Goal: Transaction & Acquisition: Purchase product/service

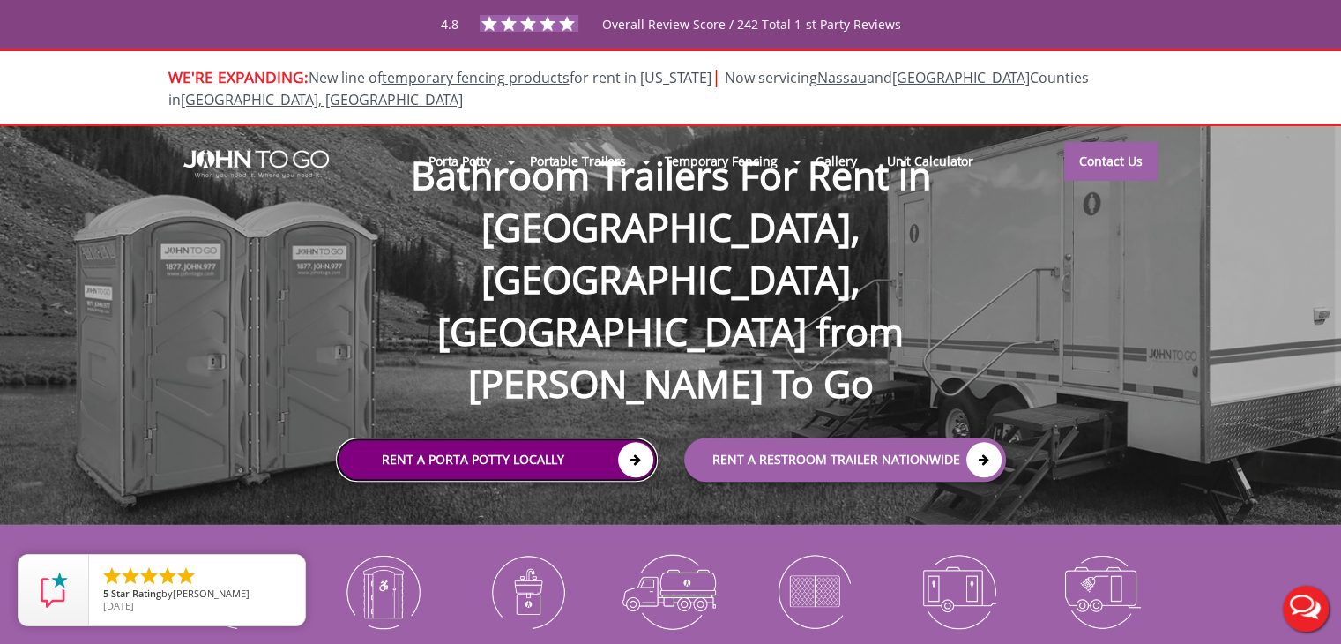
click at [462, 438] on link "Rent a Porta Potty Locally" at bounding box center [497, 460] width 322 height 44
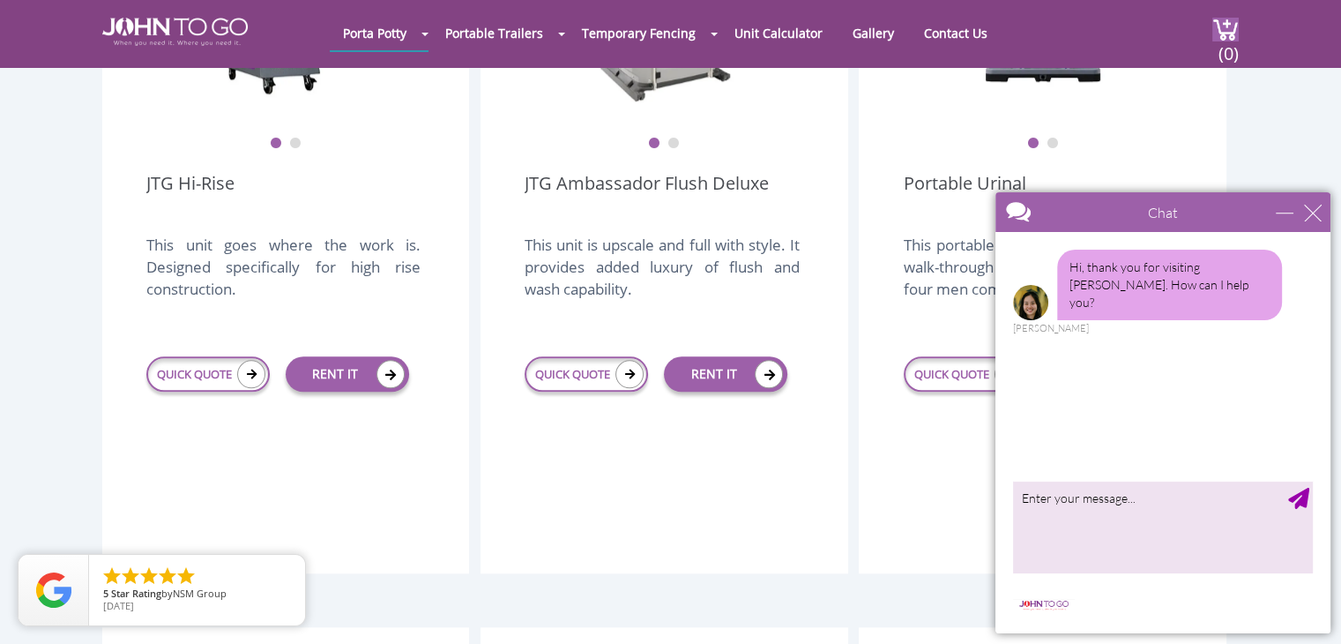
scroll to position [1501, 0]
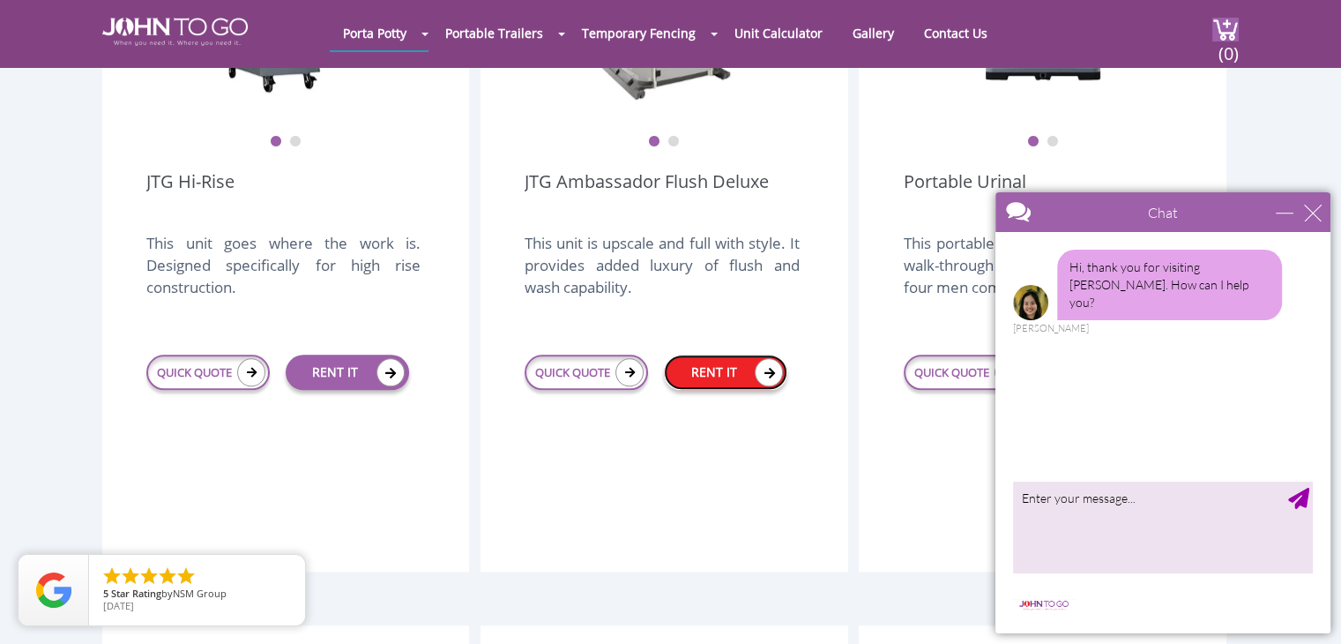
click at [716, 354] on link "RENT IT" at bounding box center [725, 371] width 123 height 35
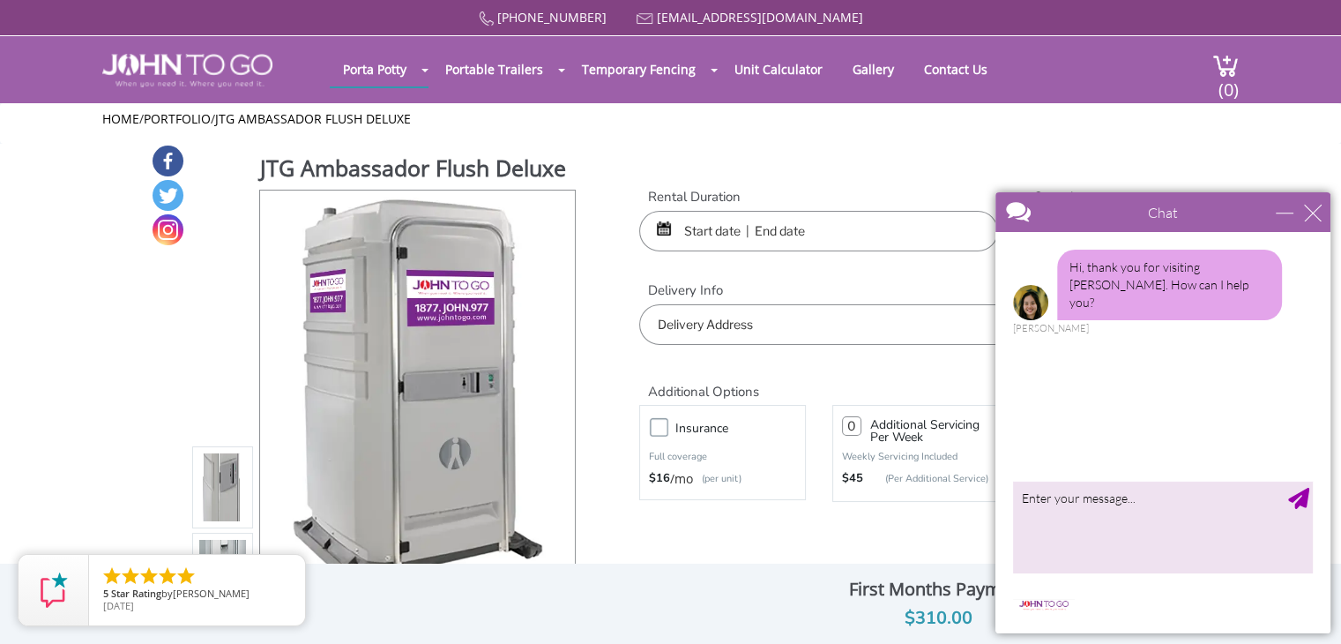
click at [718, 234] on input "text" at bounding box center [818, 231] width 359 height 41
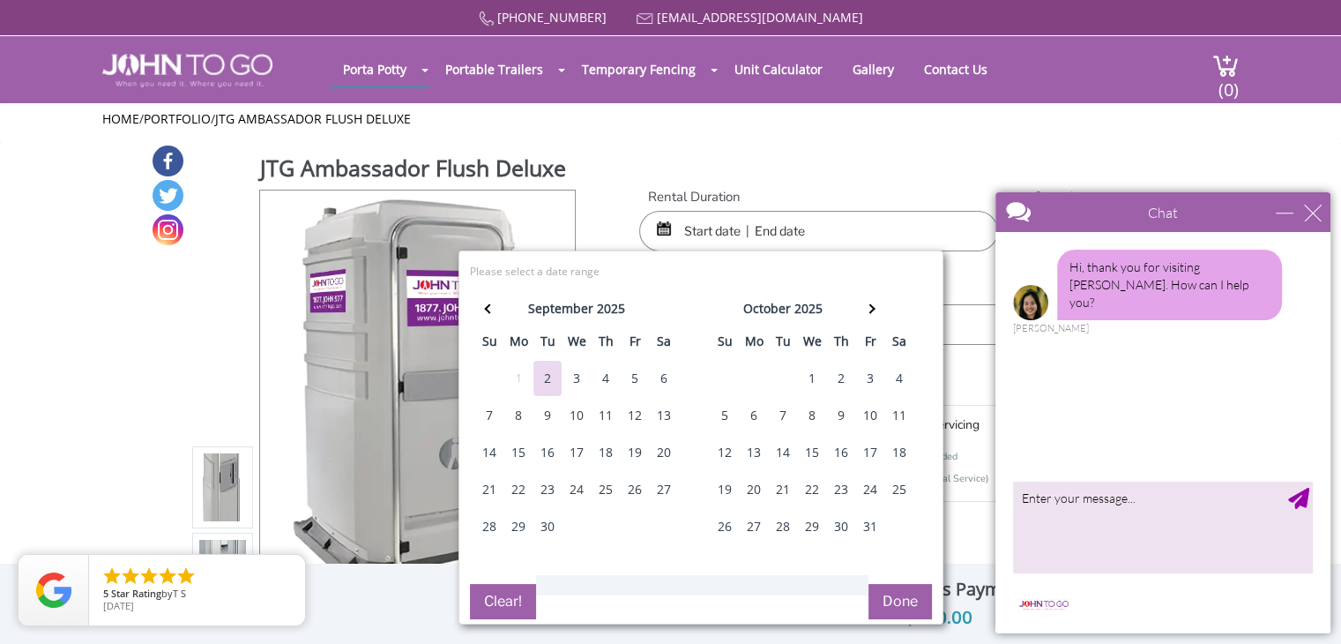
click at [635, 410] on div "12" at bounding box center [635, 415] width 28 height 35
click at [516, 449] on div "15" at bounding box center [518, 452] width 28 height 35
type input "09/12/2025 to 09/15/2025"
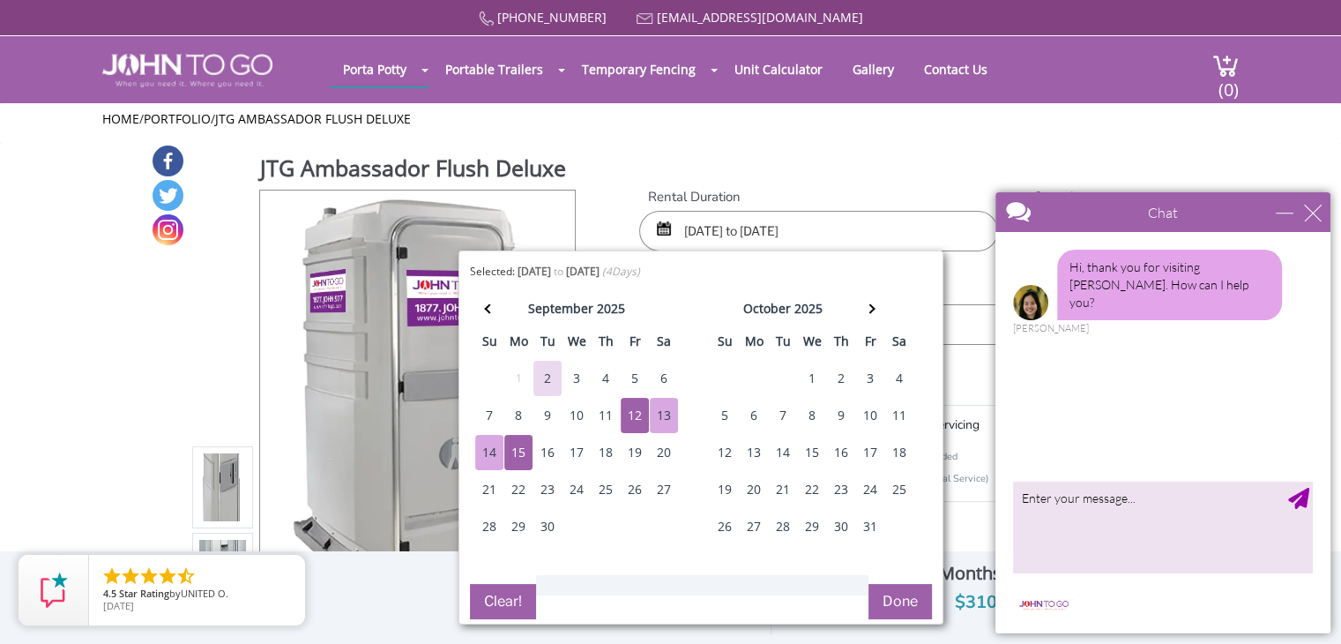
click at [889, 602] on button "Done" at bounding box center [900, 601] width 63 height 35
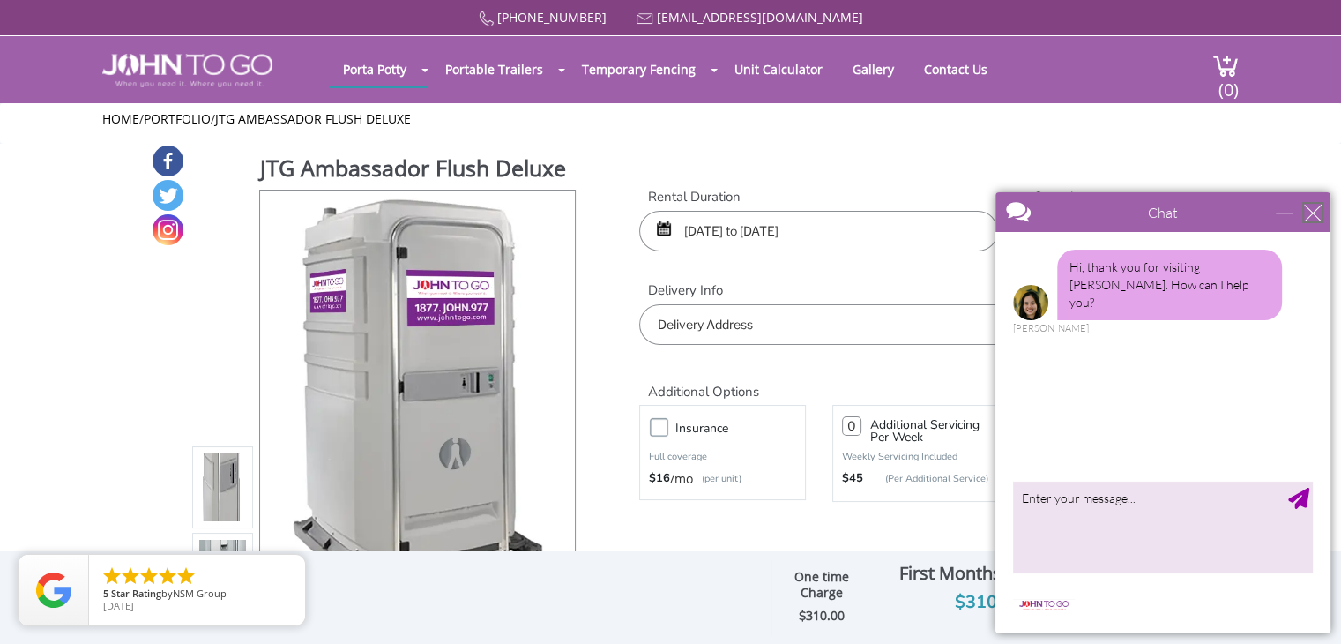
click at [1317, 210] on div "close" at bounding box center [1313, 213] width 18 height 18
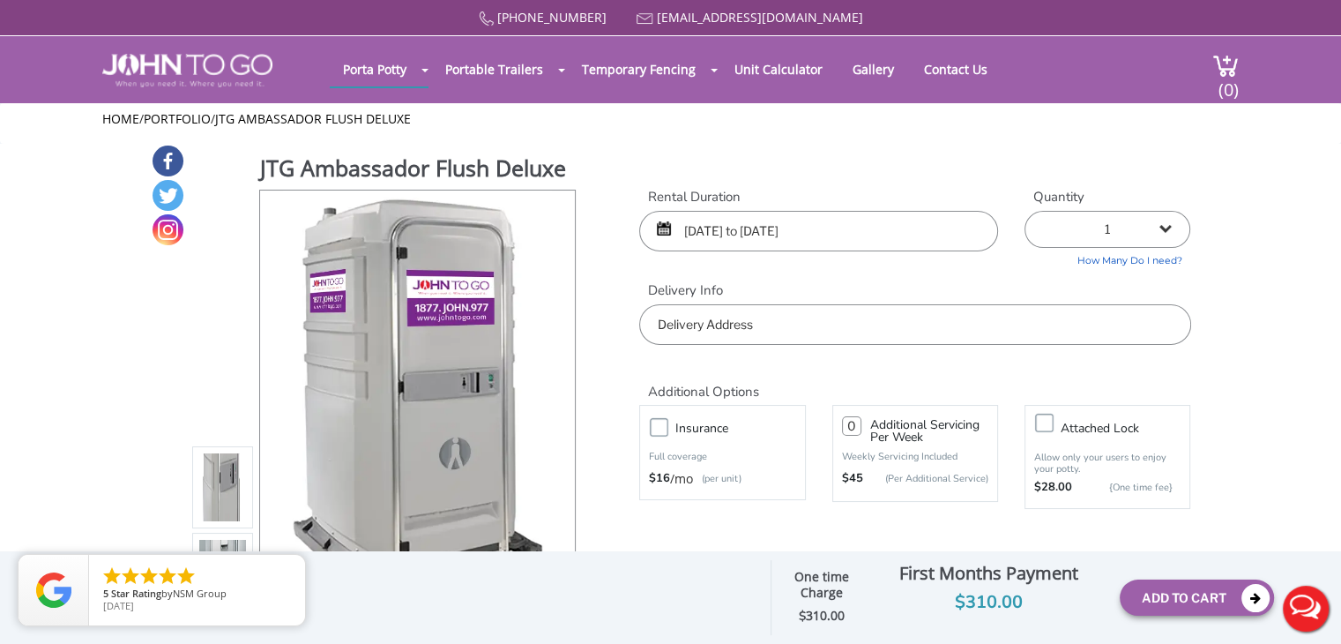
click at [745, 330] on input "text" at bounding box center [914, 324] width 551 height 41
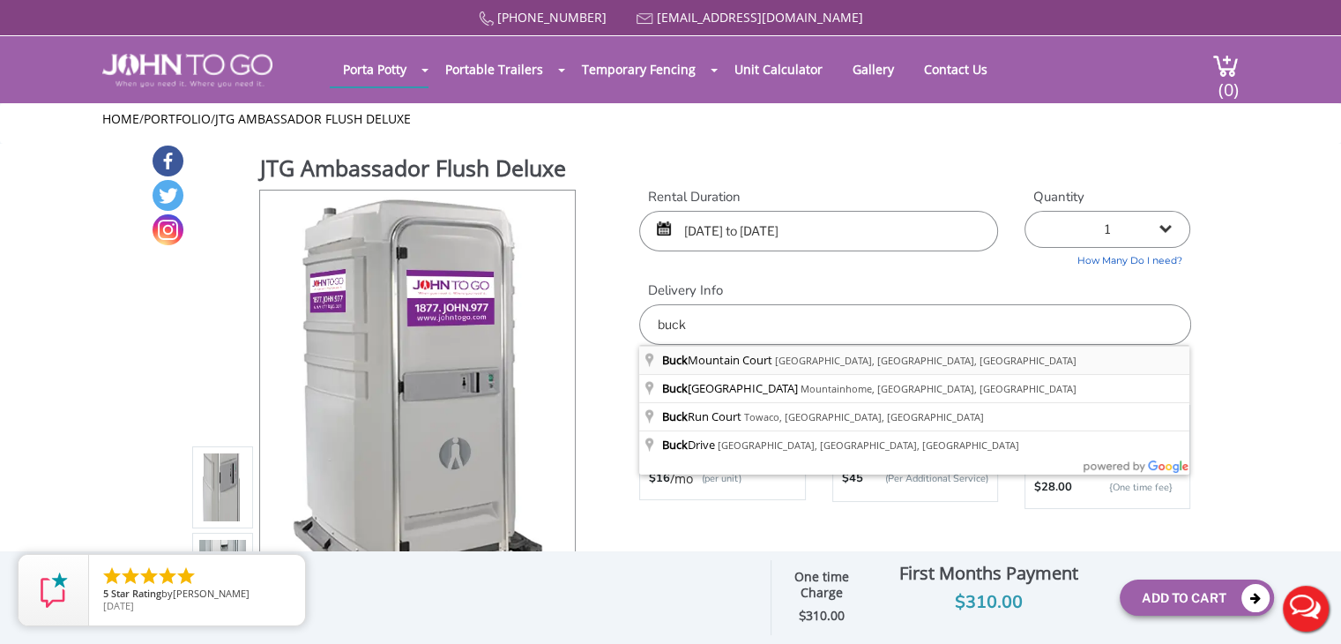
type input "Buck Mountain Court, West Milford, NJ, USA"
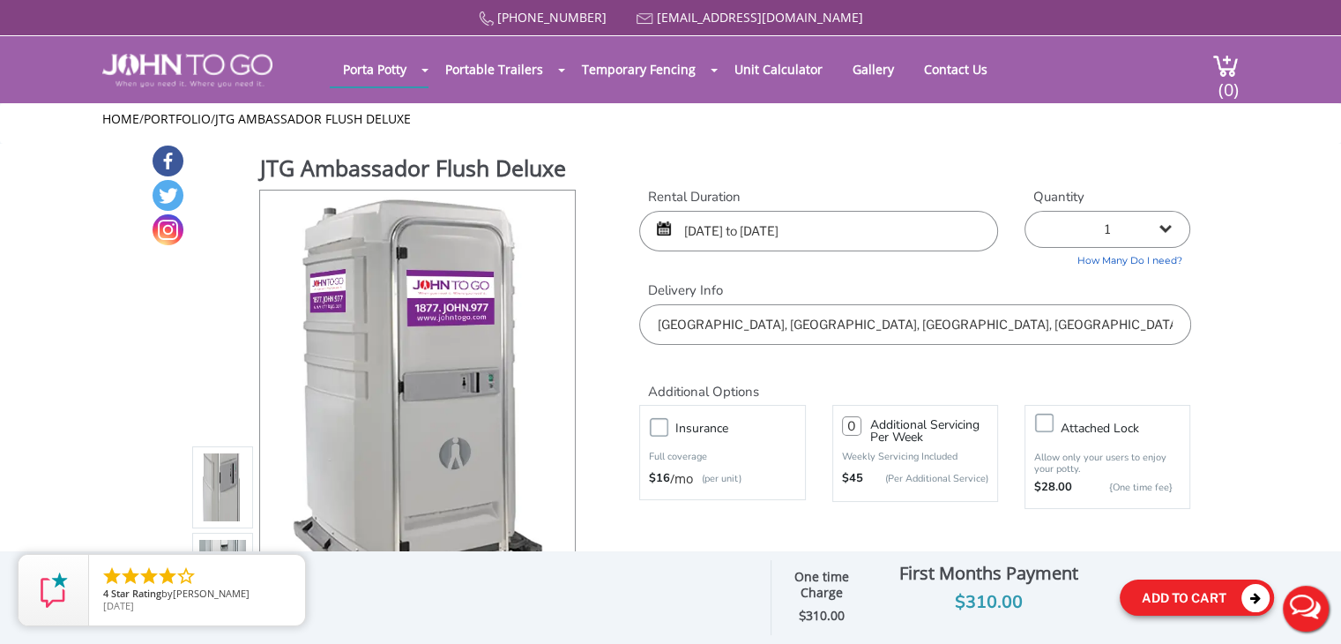
click at [1182, 601] on button "Add To Cart" at bounding box center [1197, 597] width 154 height 36
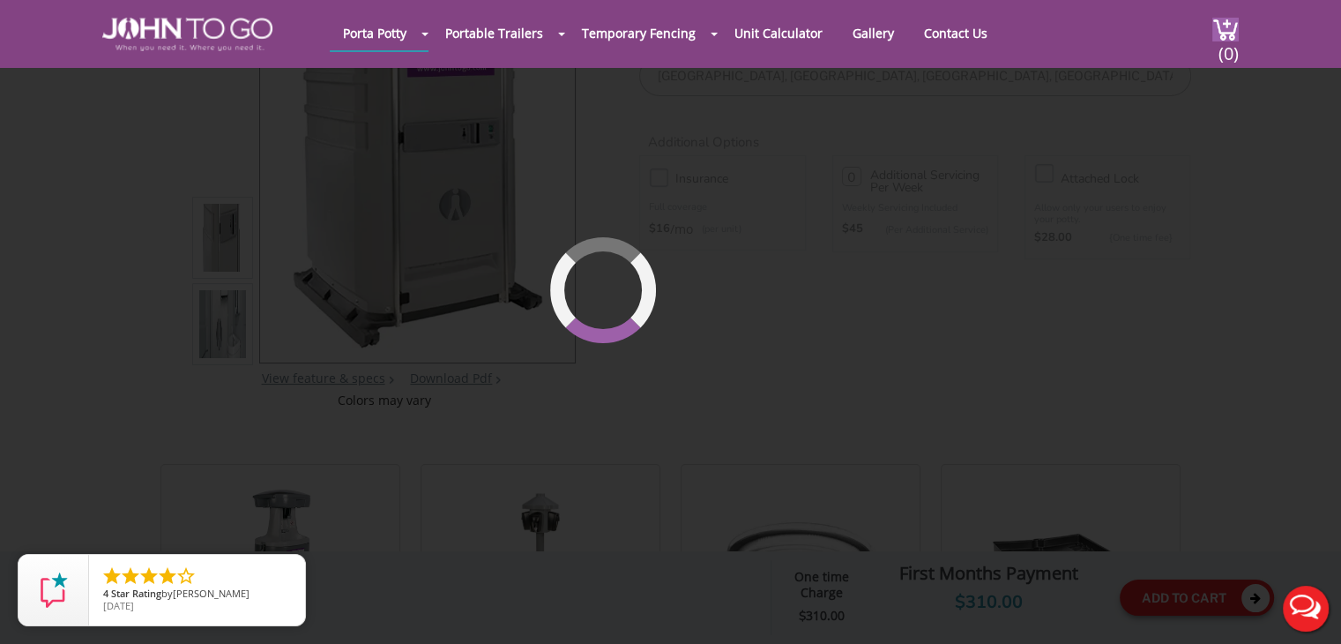
scroll to position [187, 0]
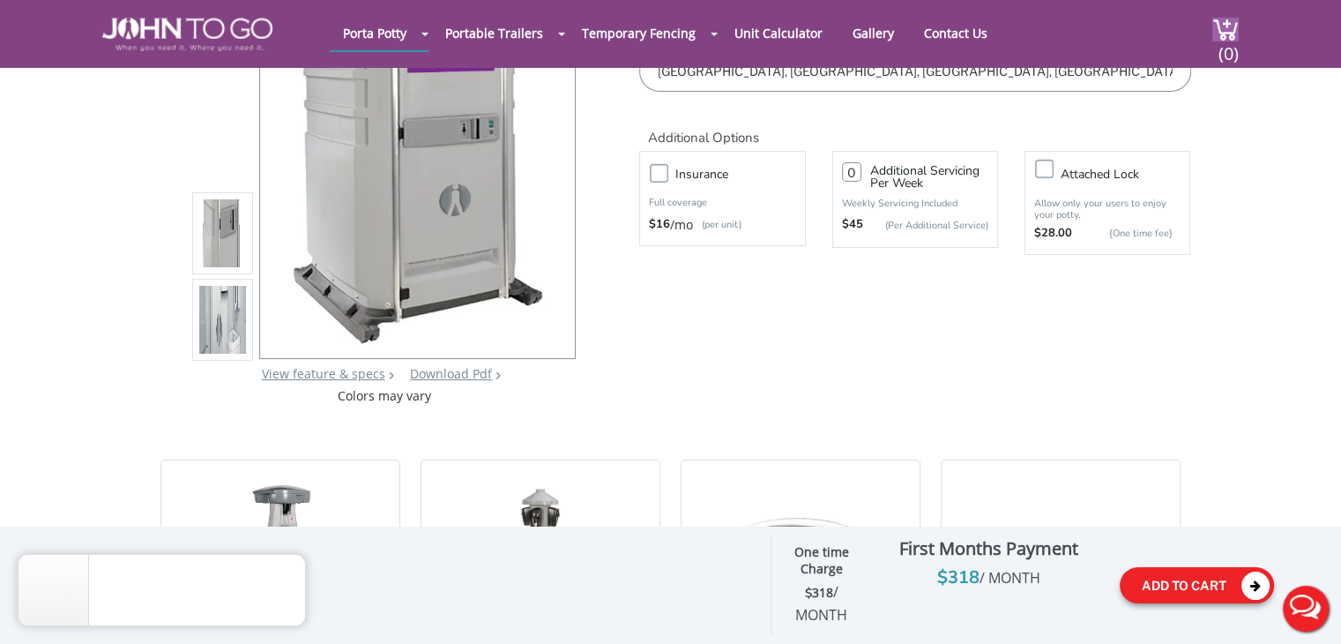
click at [1180, 586] on button "Add To Cart" at bounding box center [1197, 585] width 154 height 36
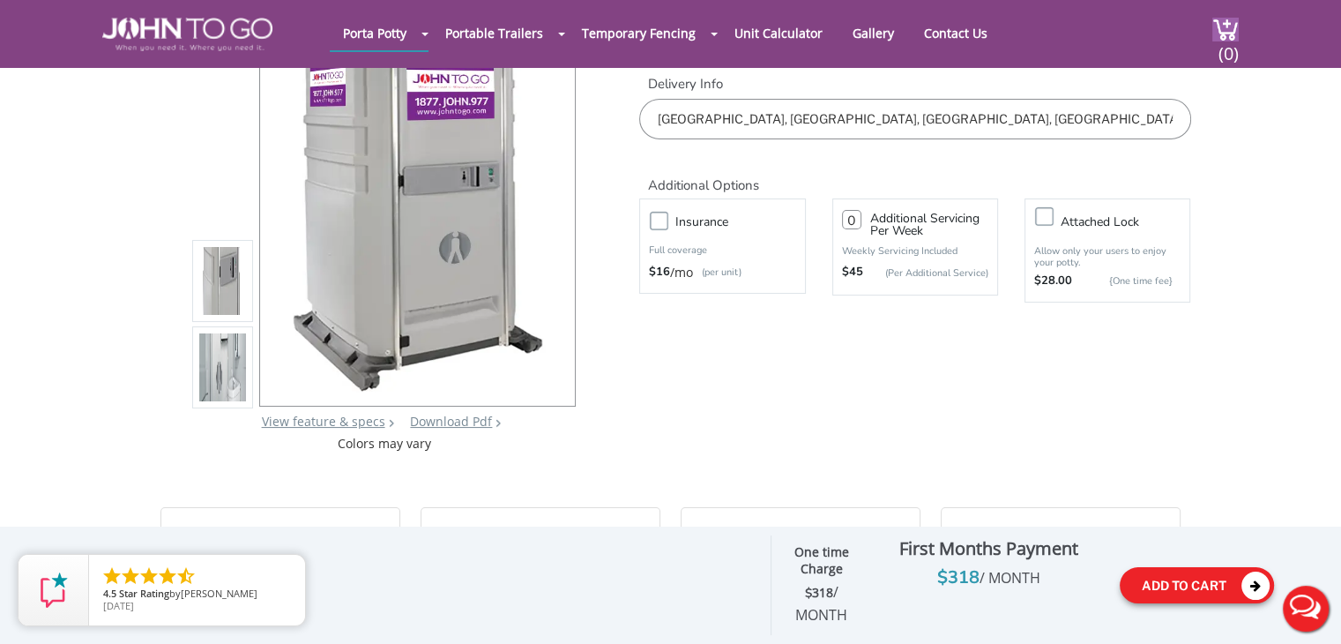
scroll to position [0, 0]
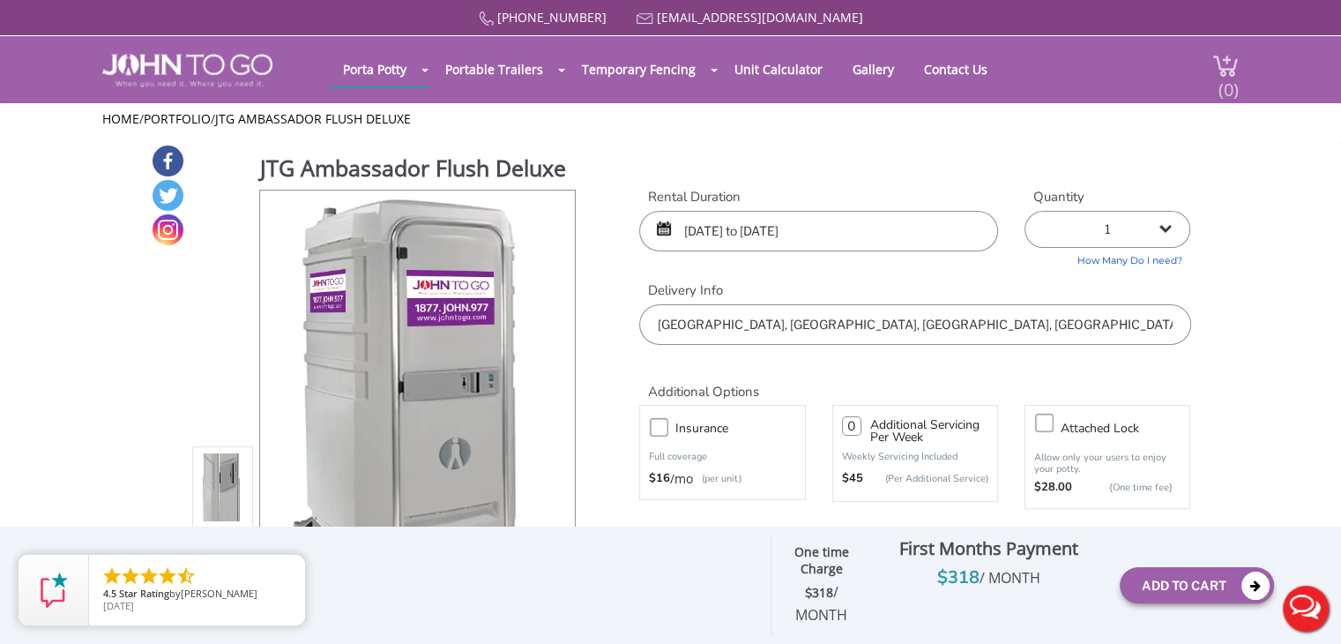
click at [1225, 64] on span "(0)" at bounding box center [1228, 82] width 21 height 38
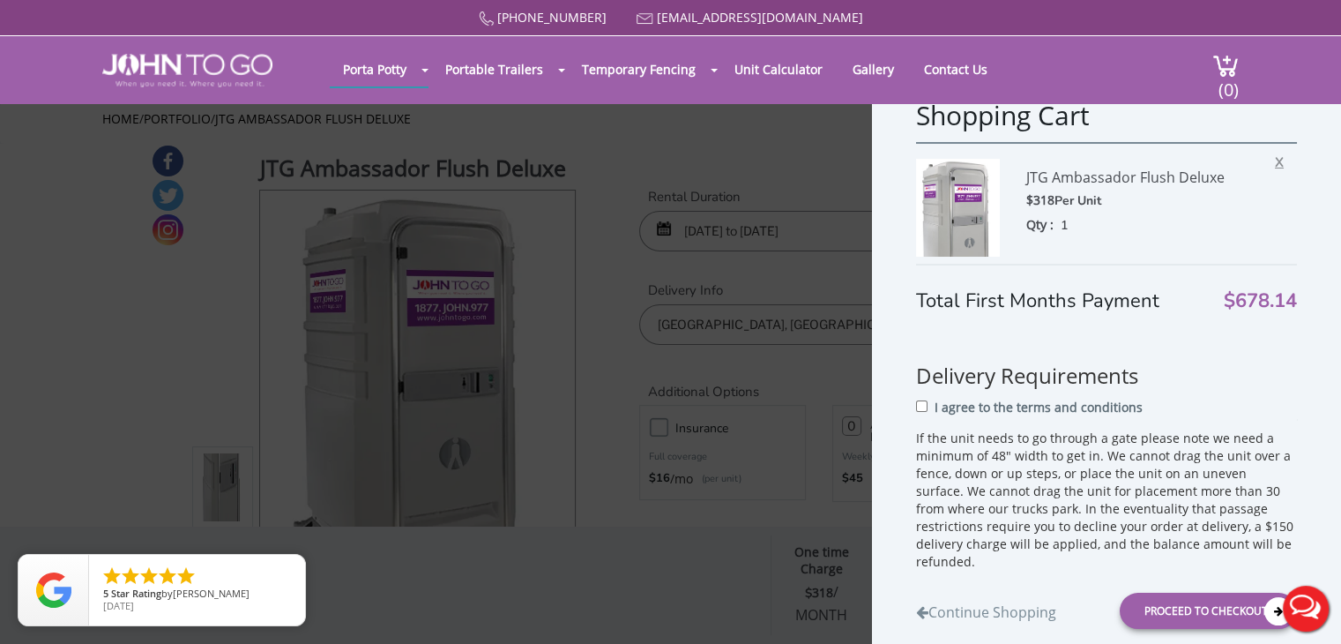
click at [1275, 163] on span "X" at bounding box center [1284, 159] width 18 height 23
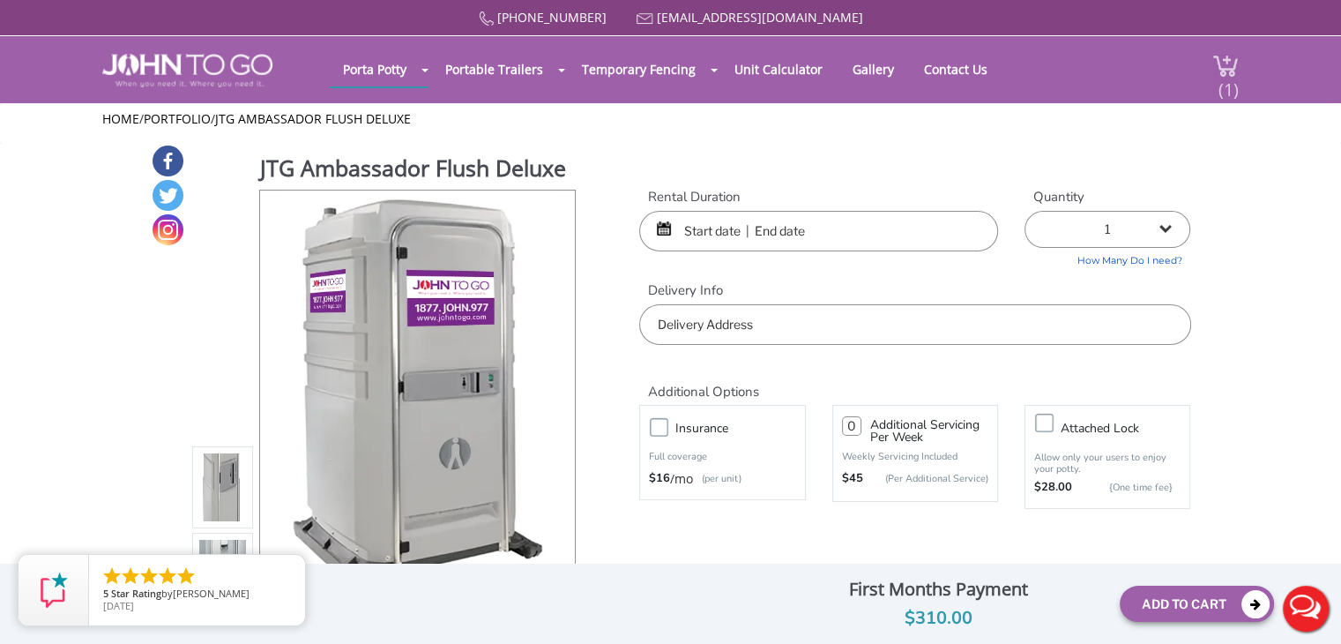
click at [1227, 71] on span "(1)" at bounding box center [1228, 82] width 21 height 38
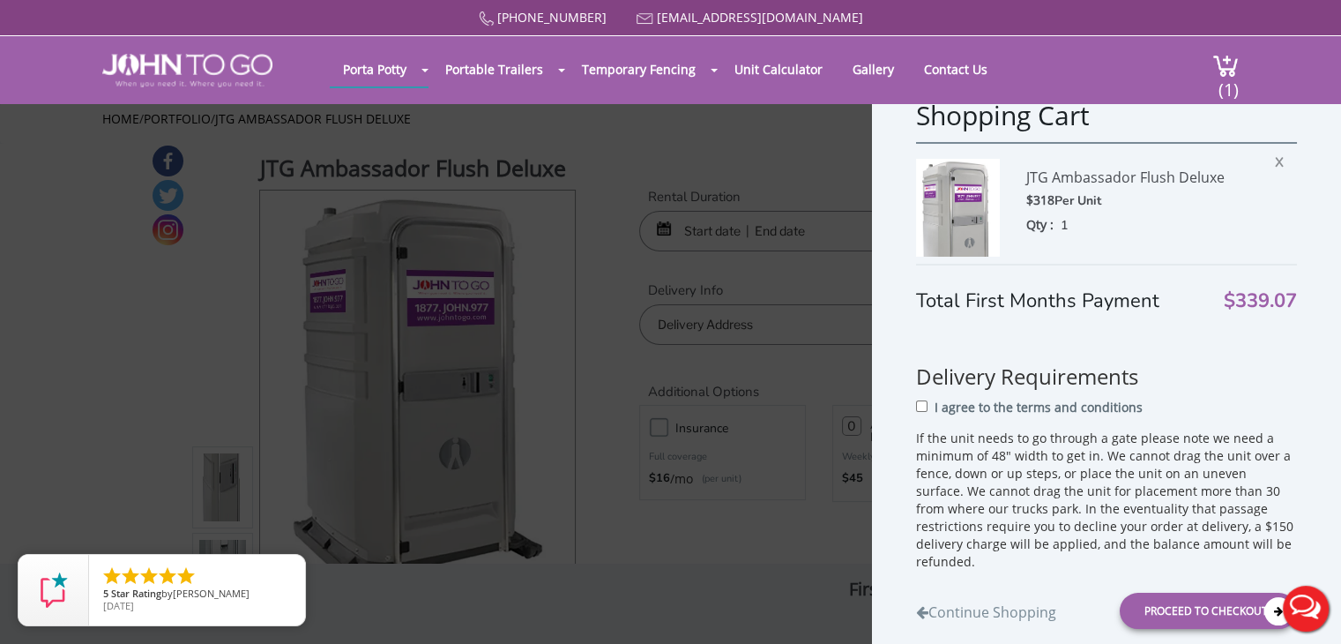
scroll to position [172, 0]
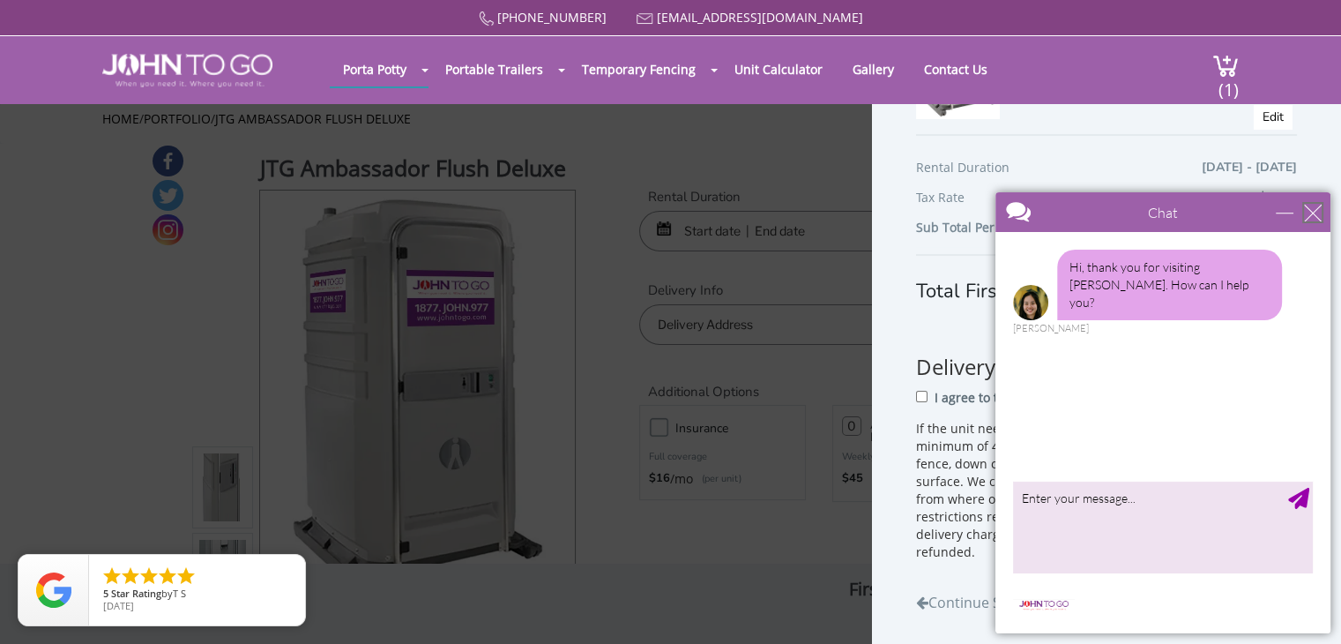
click at [1313, 208] on div "close" at bounding box center [1313, 213] width 18 height 18
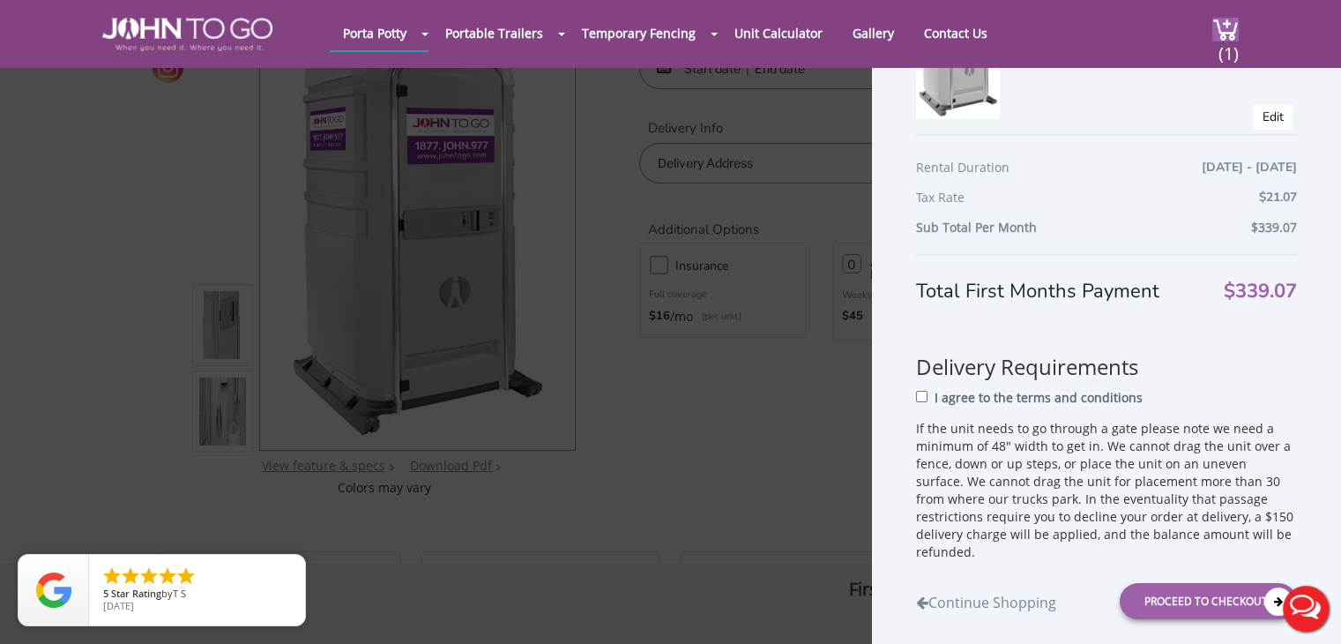
scroll to position [101, 0]
click at [920, 393] on input "I agree to the terms and conditions" at bounding box center [921, 396] width 11 height 11
checkbox input "true"
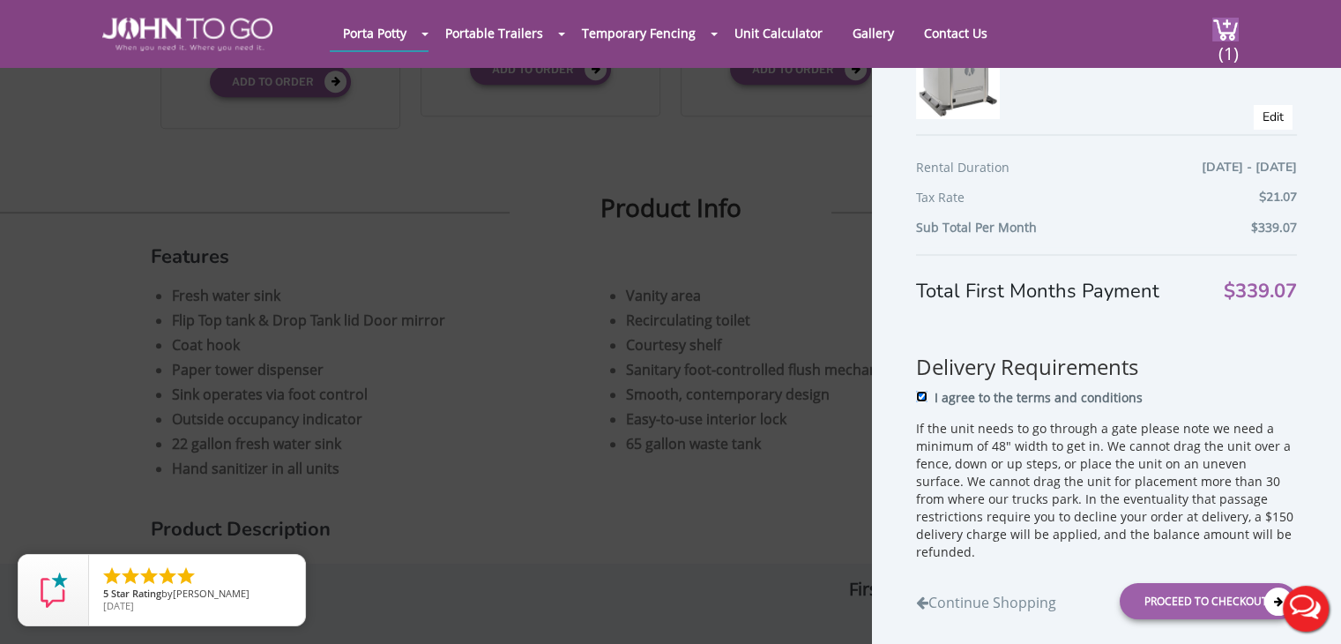
scroll to position [896, 0]
click at [1197, 596] on div "Proceed to Checkout" at bounding box center [1208, 601] width 177 height 36
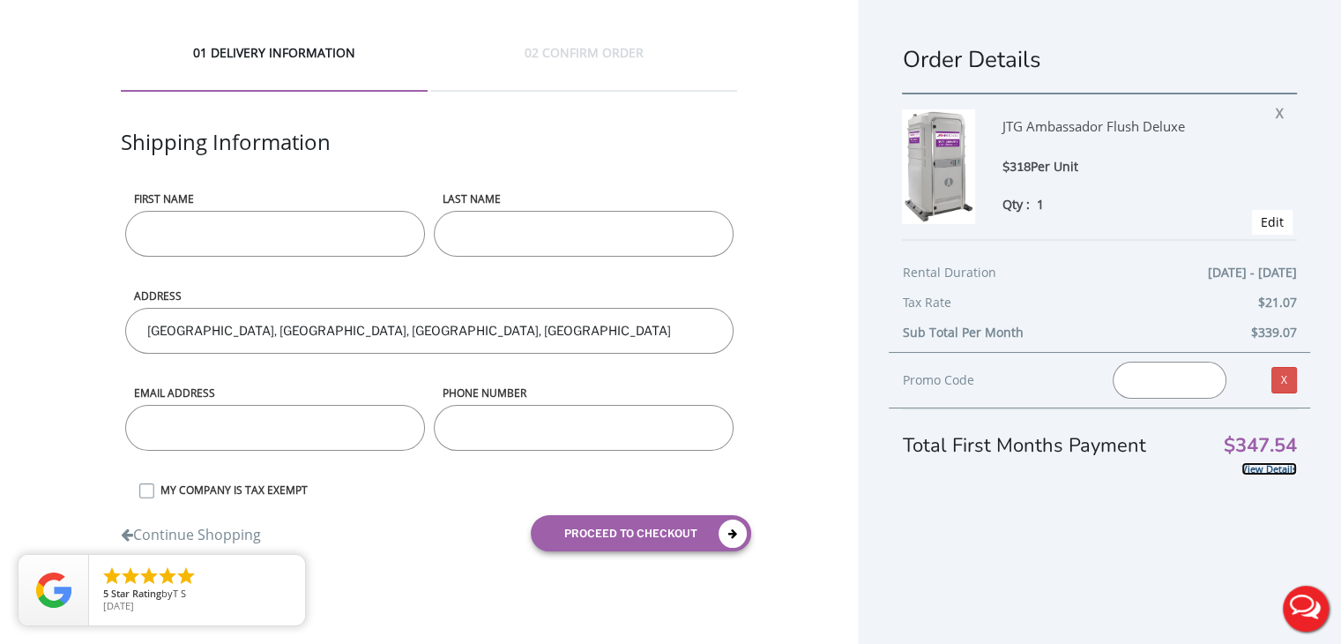
click at [1259, 470] on link "View Details" at bounding box center [1270, 468] width 56 height 13
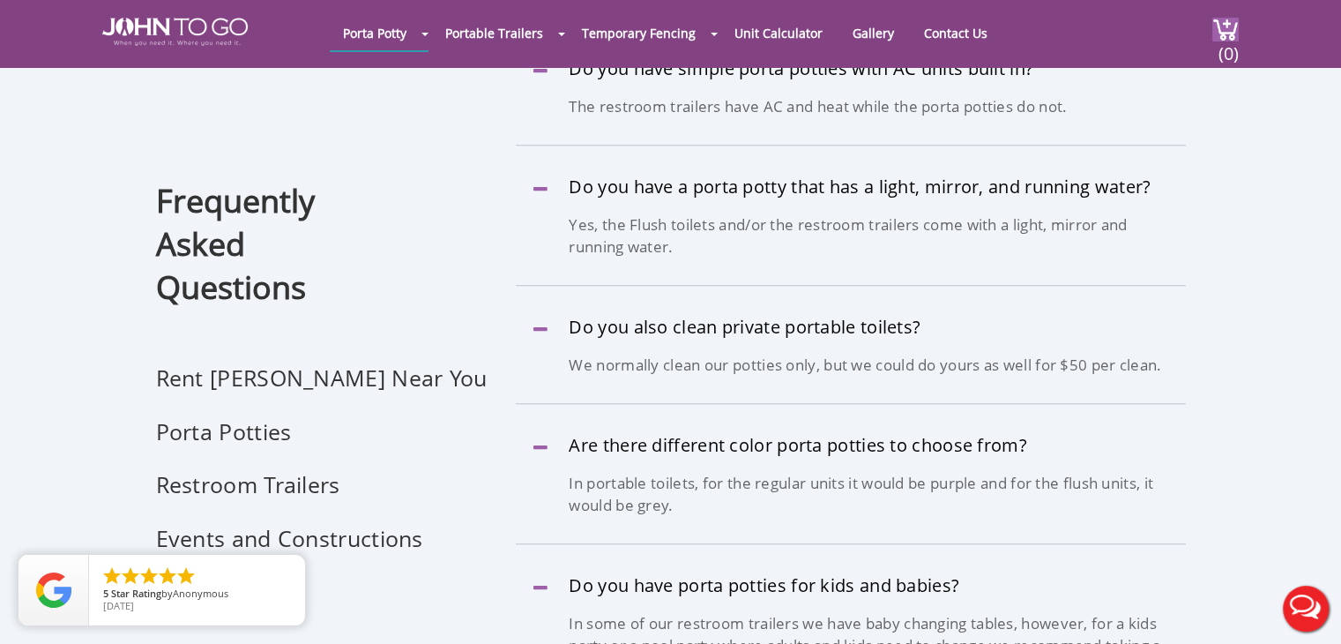
scroll to position [1587, 0]
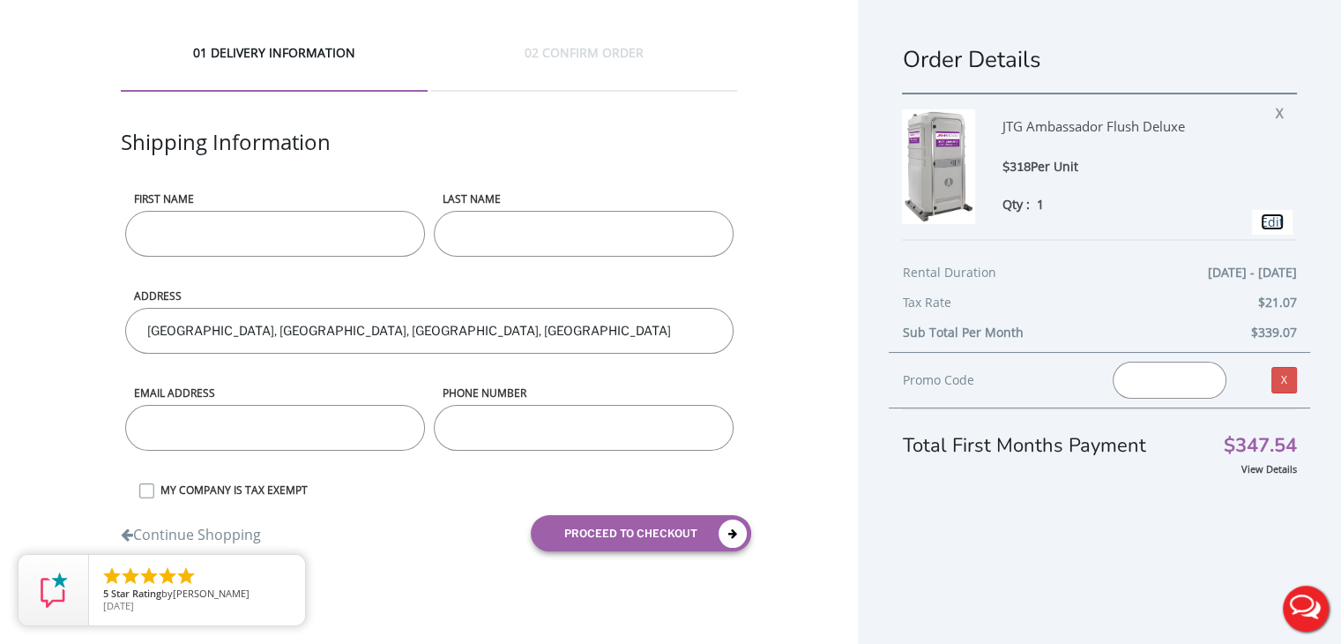
click at [1261, 220] on link "Edit" at bounding box center [1272, 221] width 23 height 17
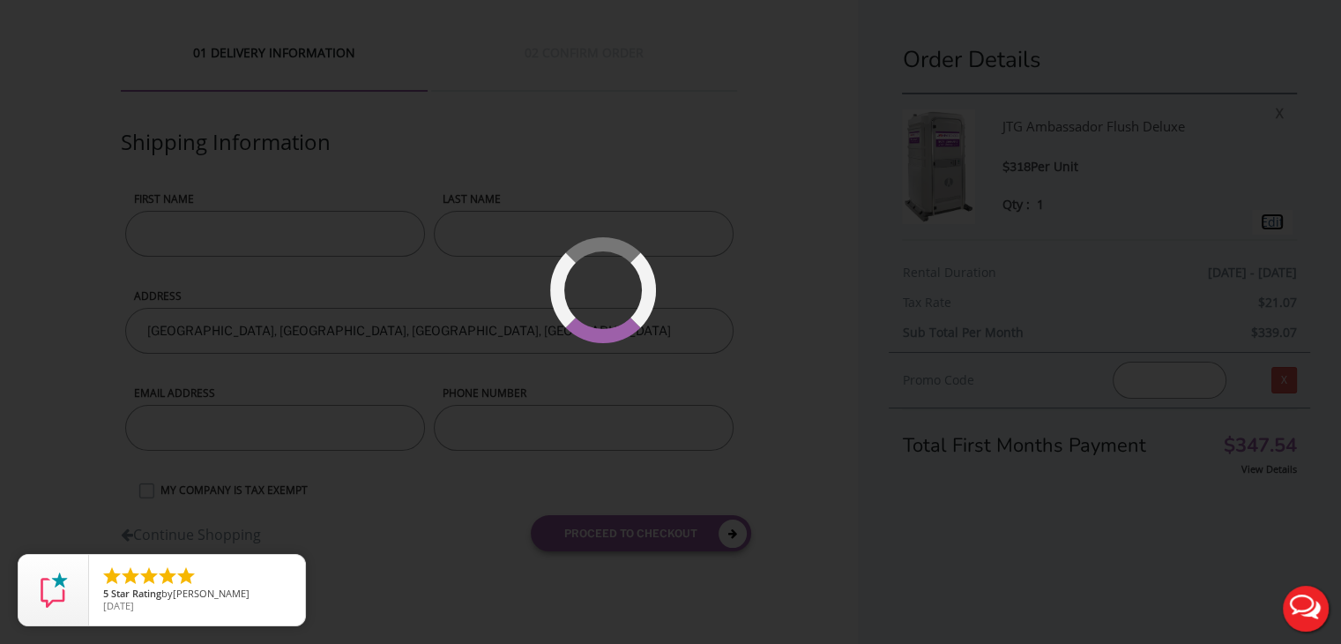
type input "09/12/2025 to 09/15/2025"
type input "0"
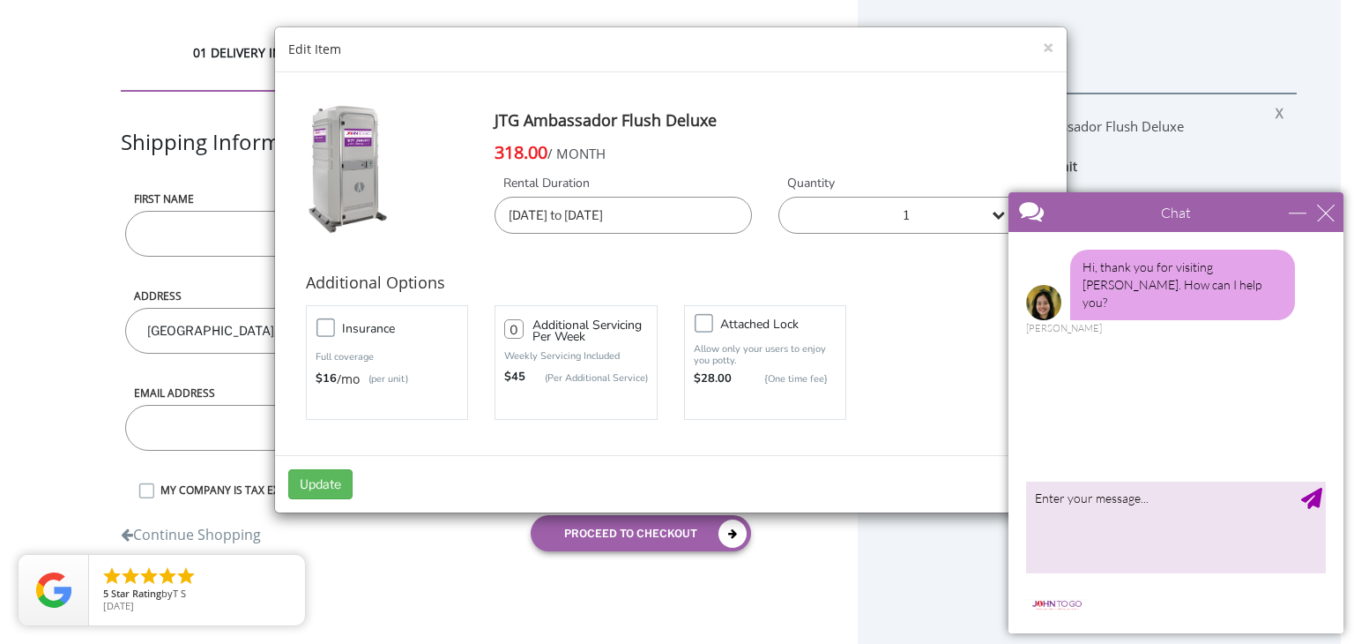
click at [557, 220] on input "09/12/2025 to 09/15/2025" at bounding box center [623, 215] width 257 height 37
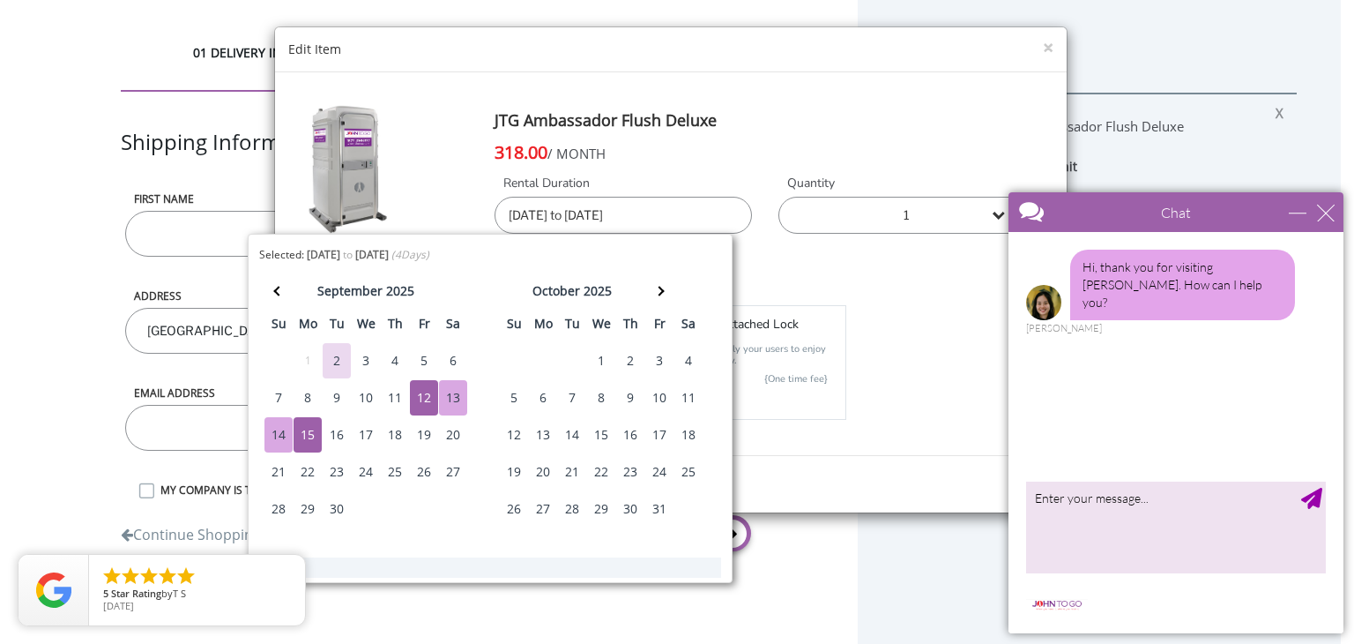
click at [444, 397] on div "13" at bounding box center [453, 397] width 28 height 35
click at [310, 432] on div "15" at bounding box center [308, 434] width 28 height 35
type input "09/13/2025 to 09/15/2025"
click at [807, 488] on div "Update" at bounding box center [671, 483] width 792 height 57
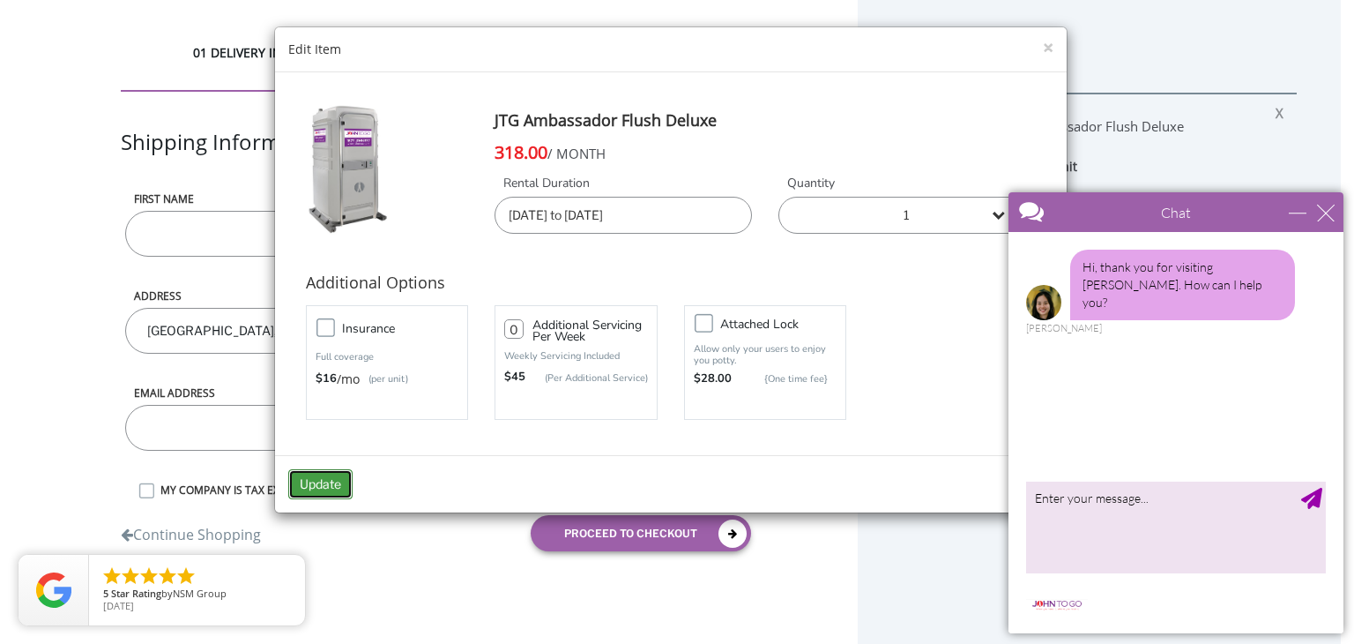
click at [320, 480] on button "Update" at bounding box center [320, 484] width 64 height 30
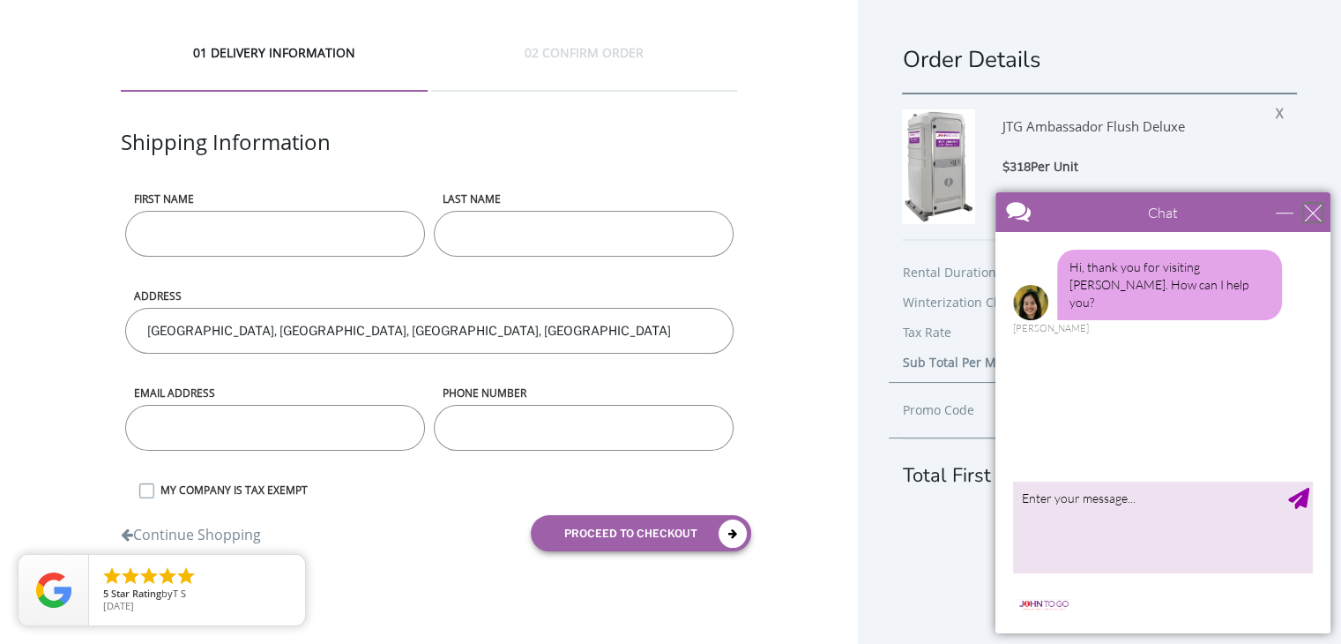
click at [1305, 214] on div "close" at bounding box center [1313, 213] width 18 height 18
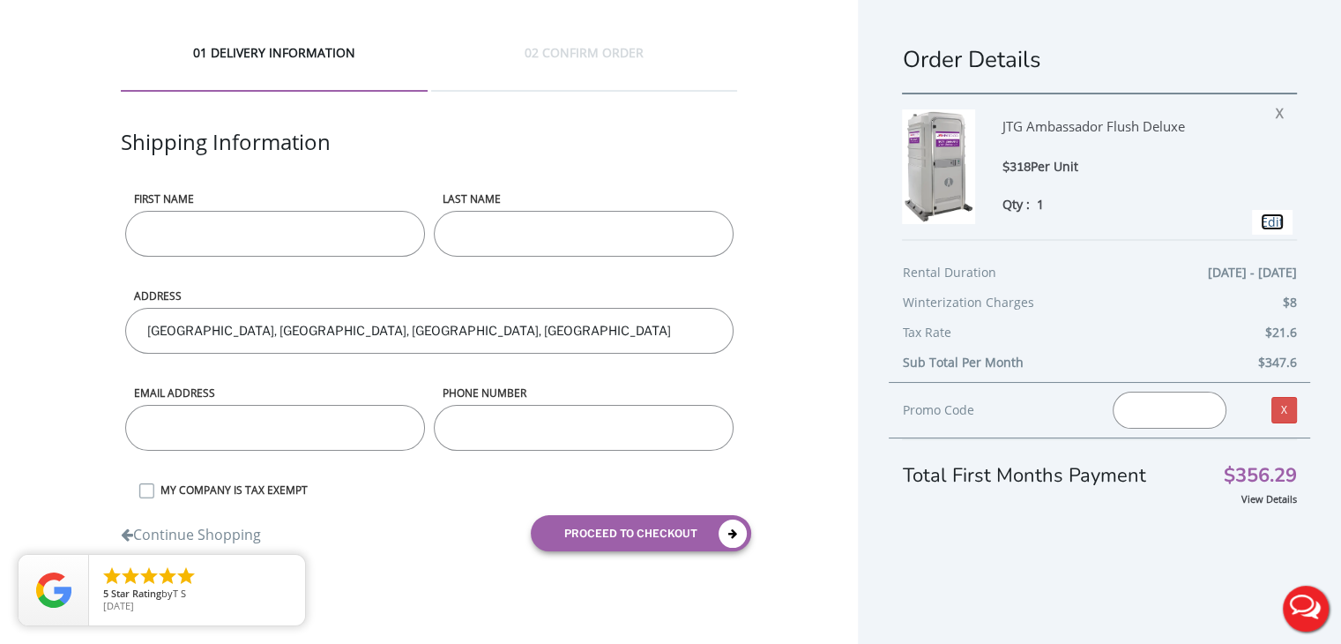
click at [1261, 219] on link "Edit" at bounding box center [1272, 221] width 23 height 17
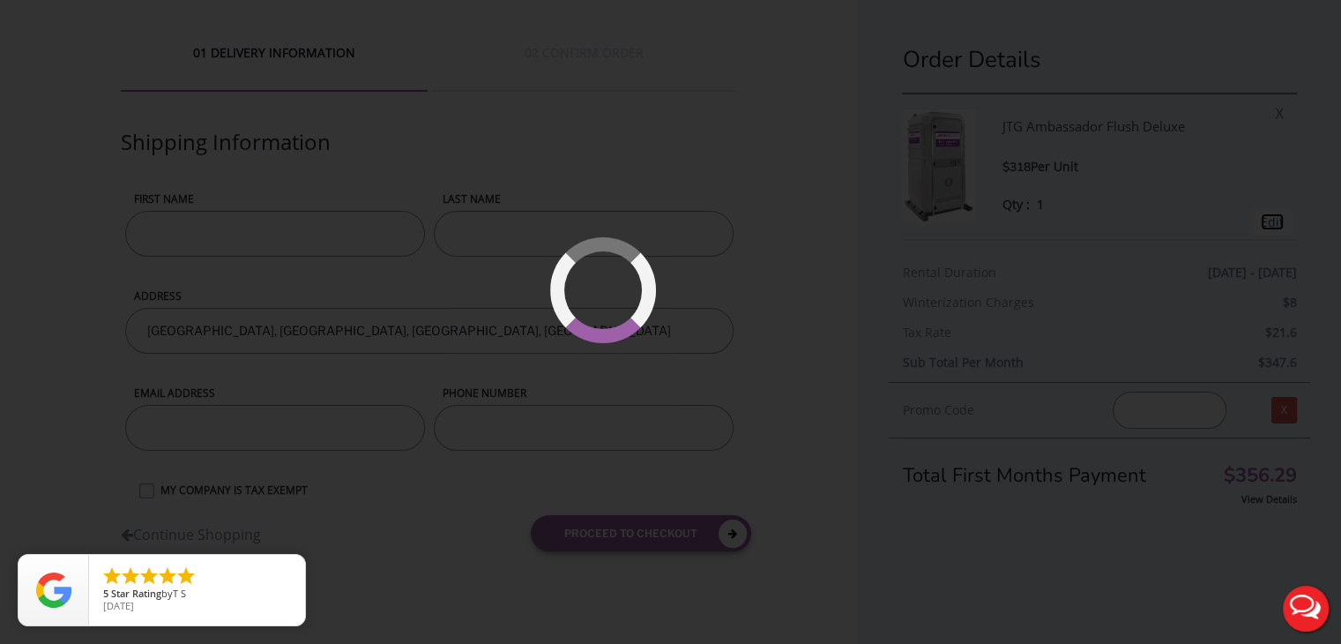
type input "09/13/2025 to 09/15/2025"
type input "0"
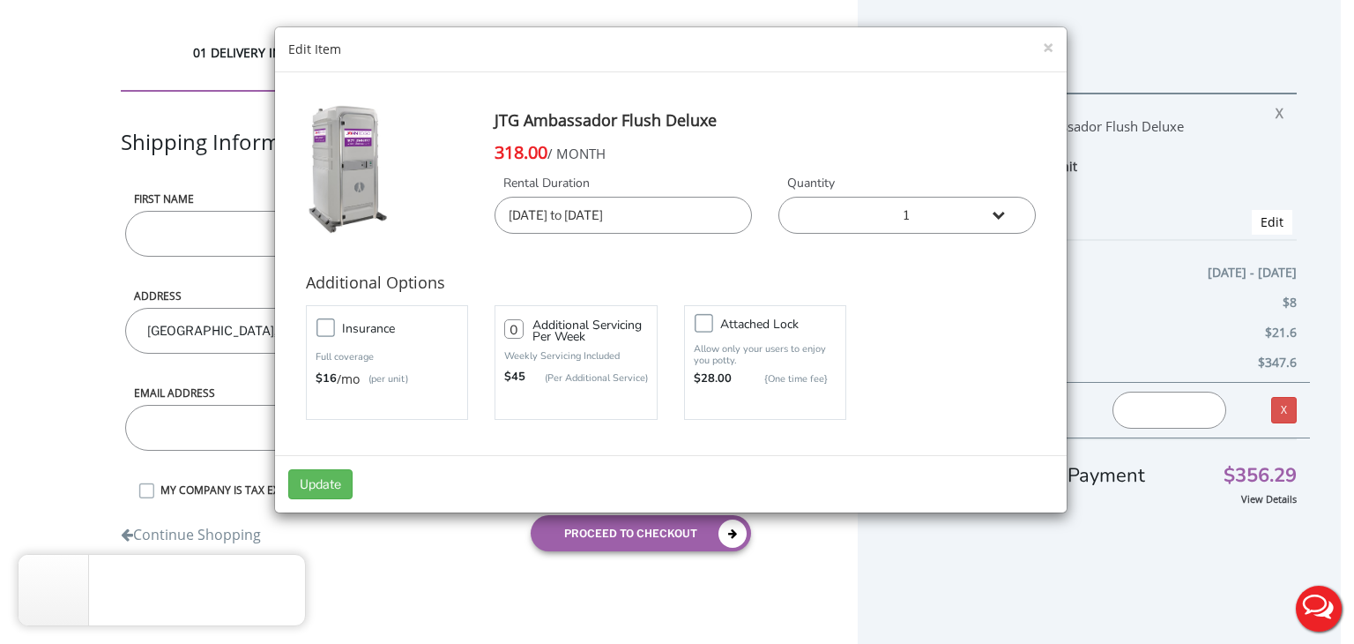
click at [534, 216] on input "09/13/2025 to 09/15/2025" at bounding box center [623, 215] width 257 height 37
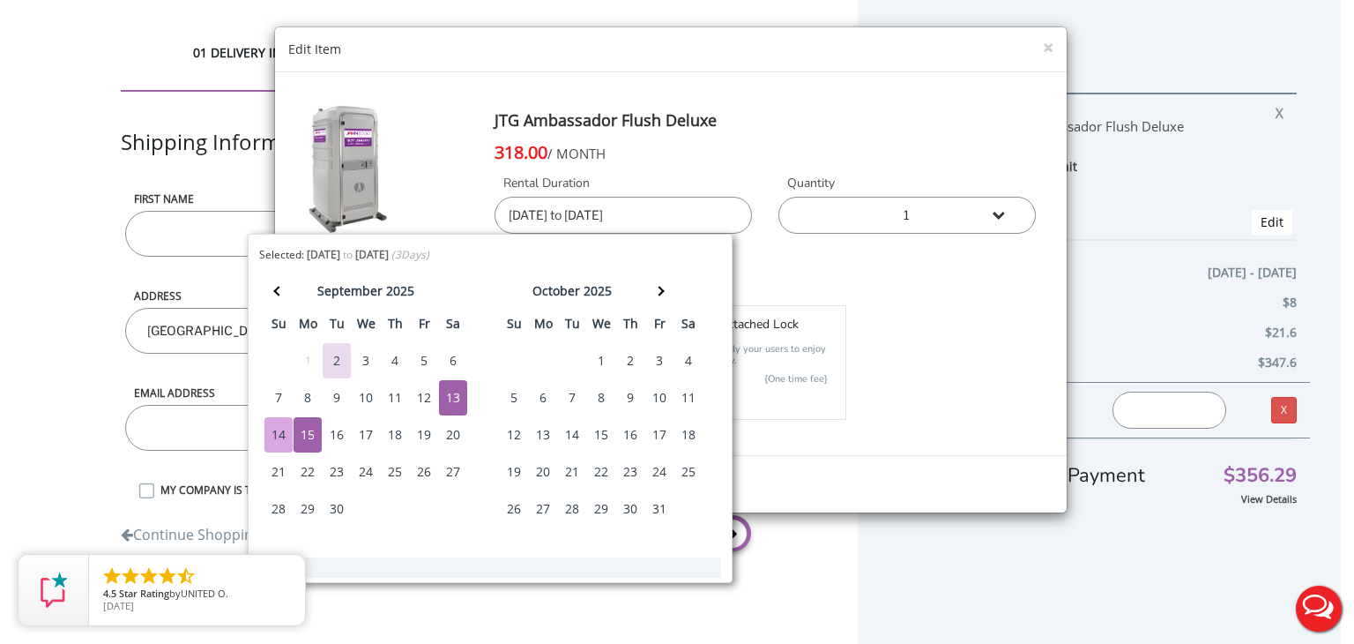
click at [421, 390] on div "12" at bounding box center [424, 397] width 28 height 35
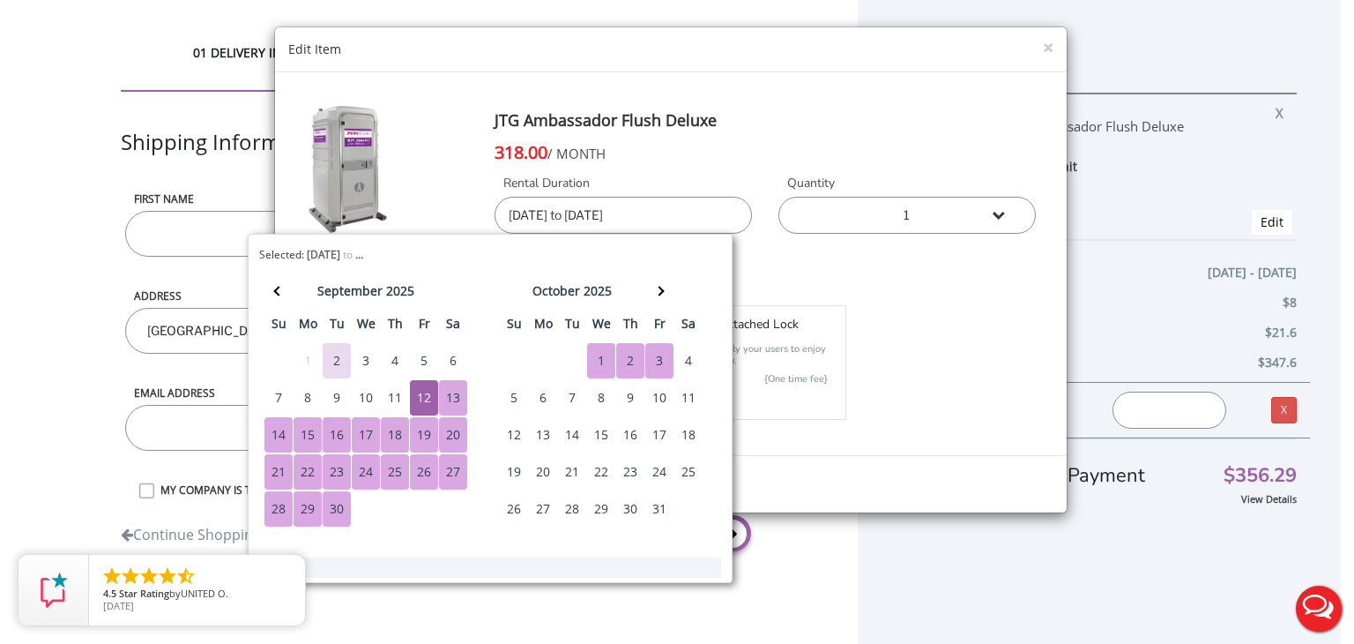
click at [796, 471] on div "Update" at bounding box center [671, 483] width 792 height 57
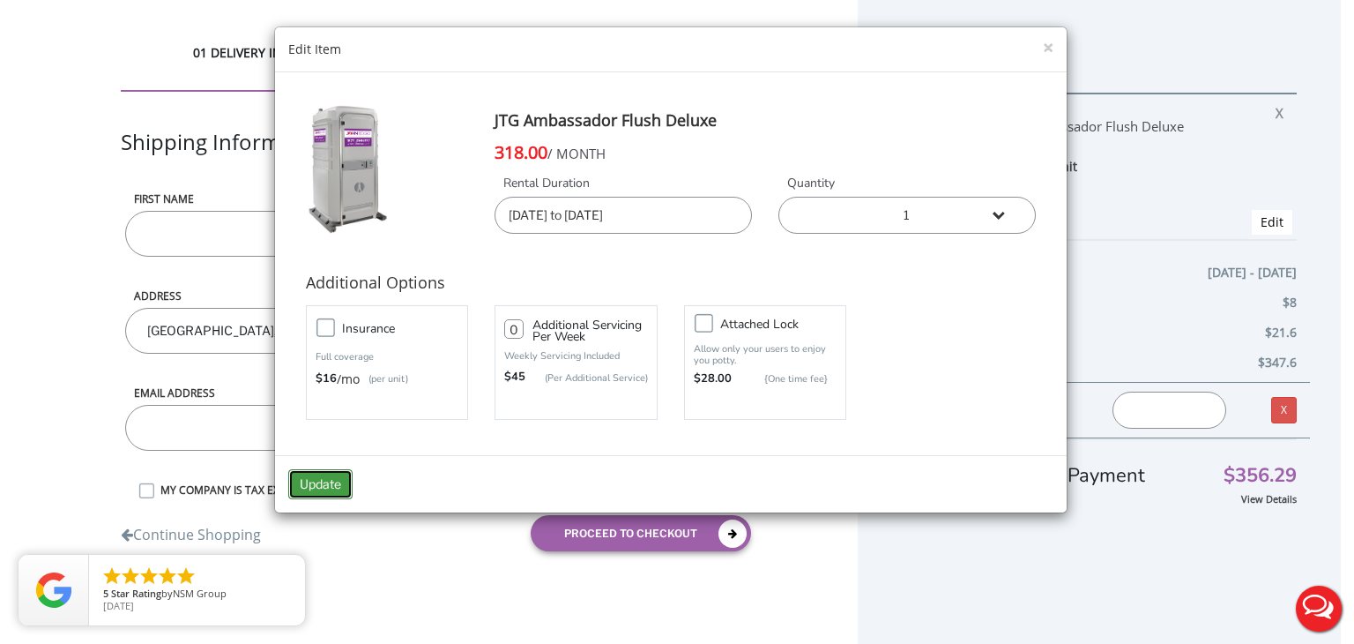
click at [323, 475] on button "Update" at bounding box center [320, 484] width 64 height 30
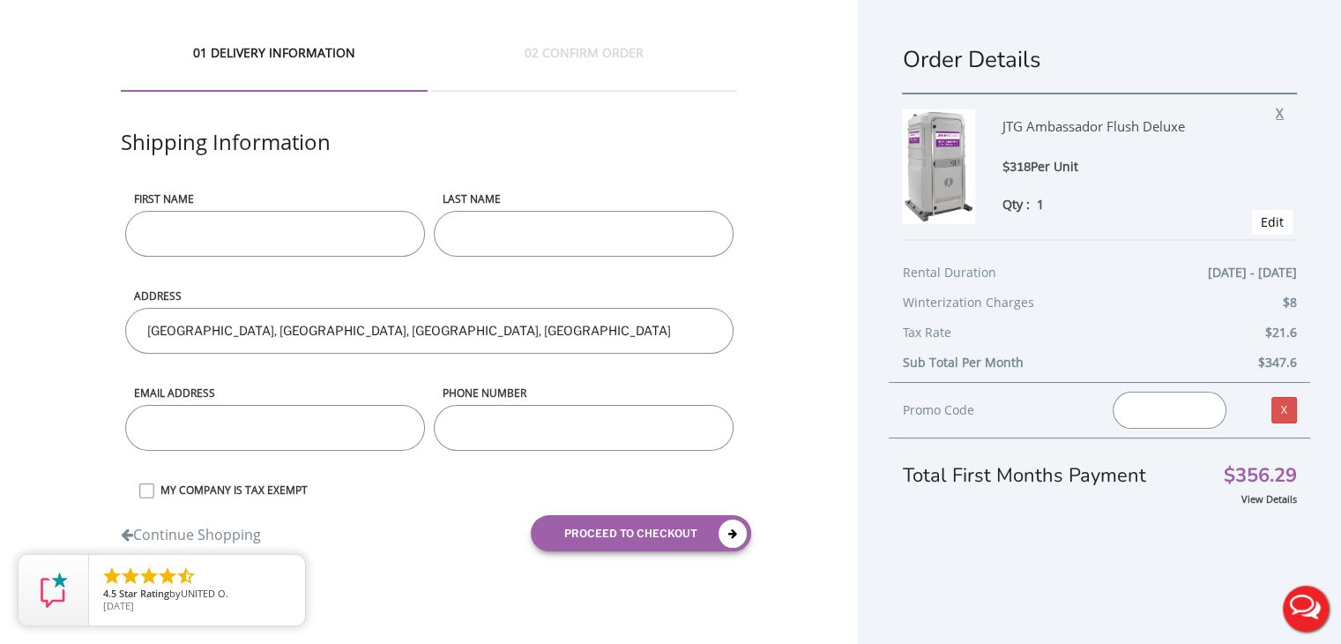
click at [1276, 112] on span "X" at bounding box center [1284, 110] width 17 height 23
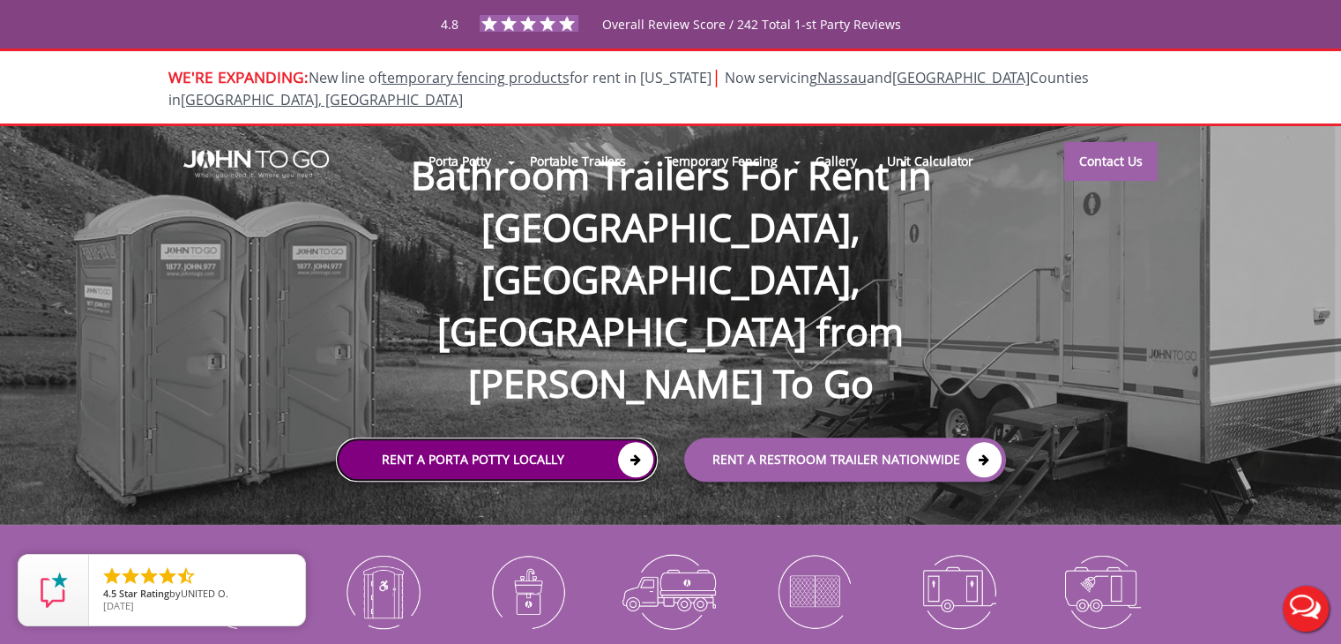
click at [482, 438] on link "Rent a Porta Potty Locally" at bounding box center [497, 460] width 322 height 44
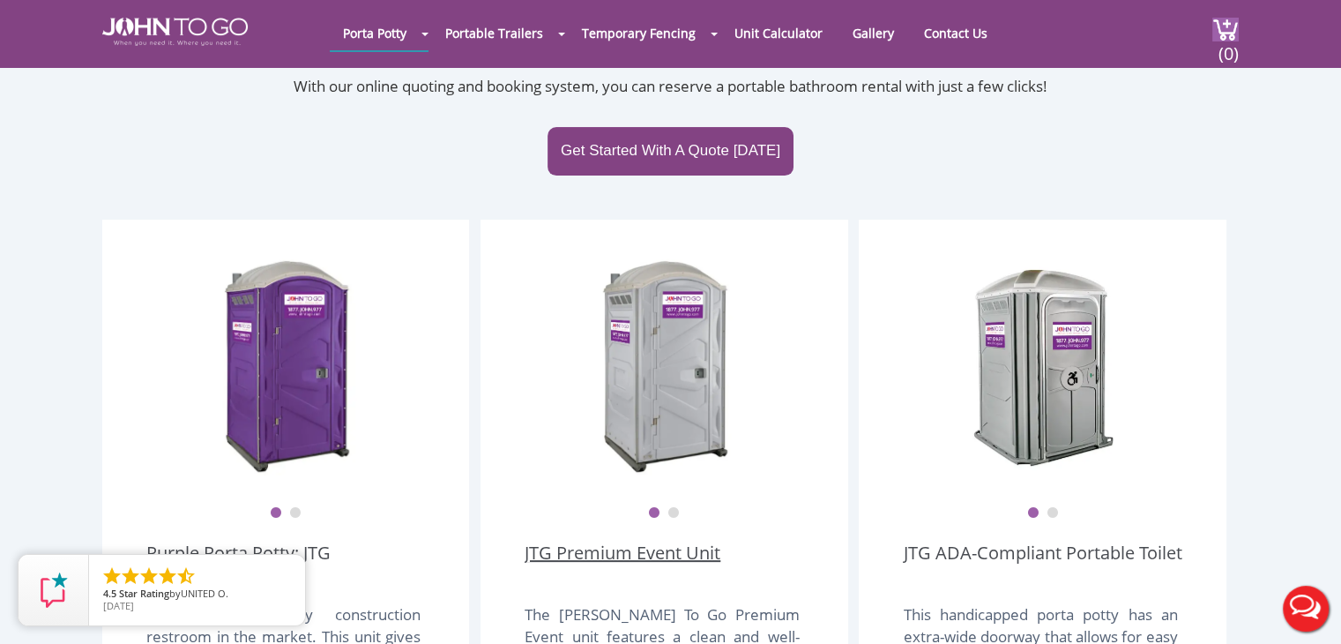
scroll to position [352, 0]
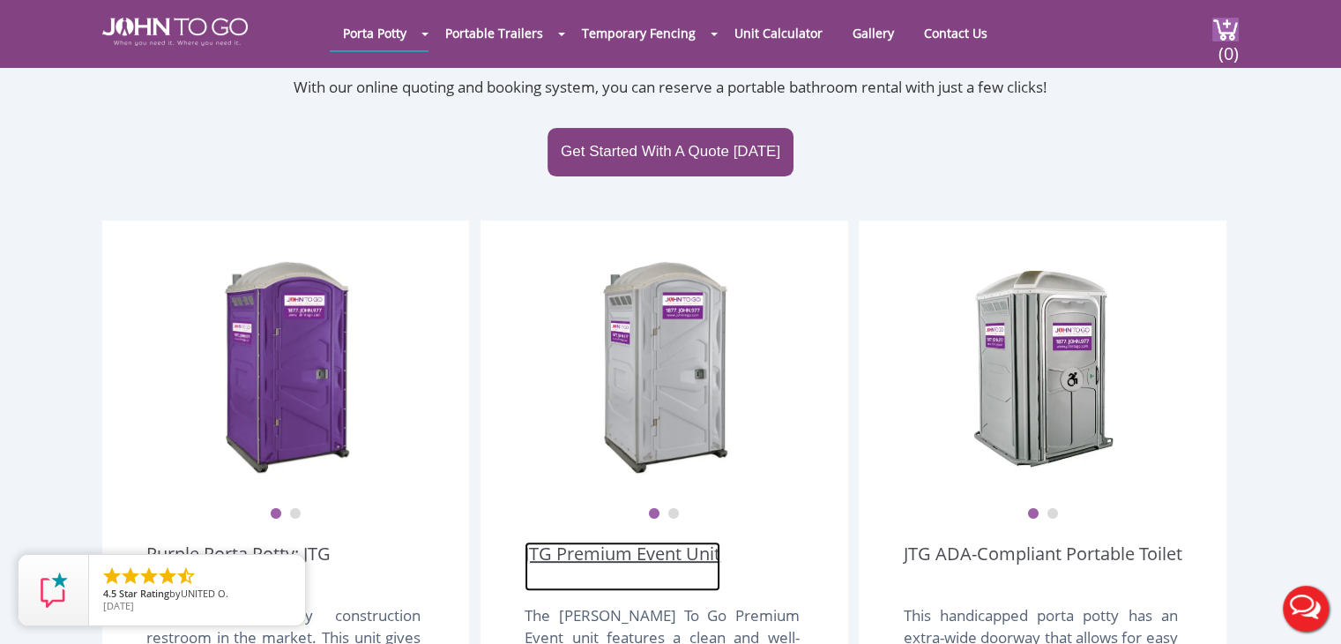
click at [642, 541] on link "JTG Premium Event Unit" at bounding box center [623, 565] width 196 height 49
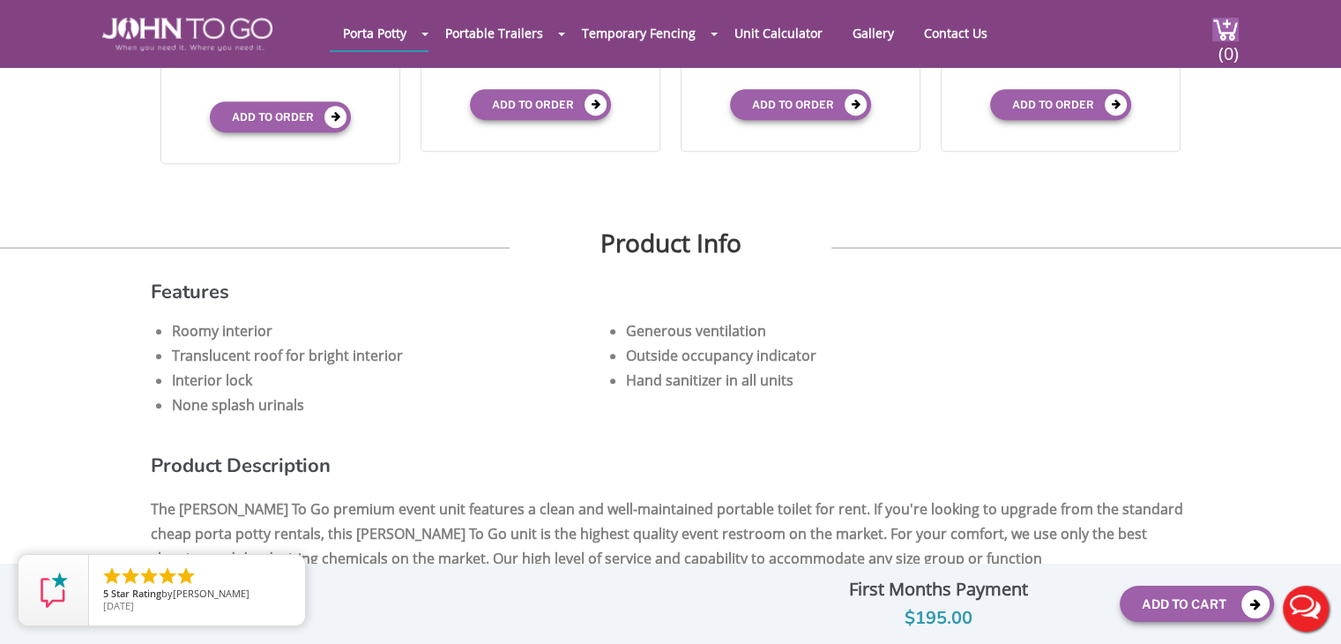
scroll to position [875, 0]
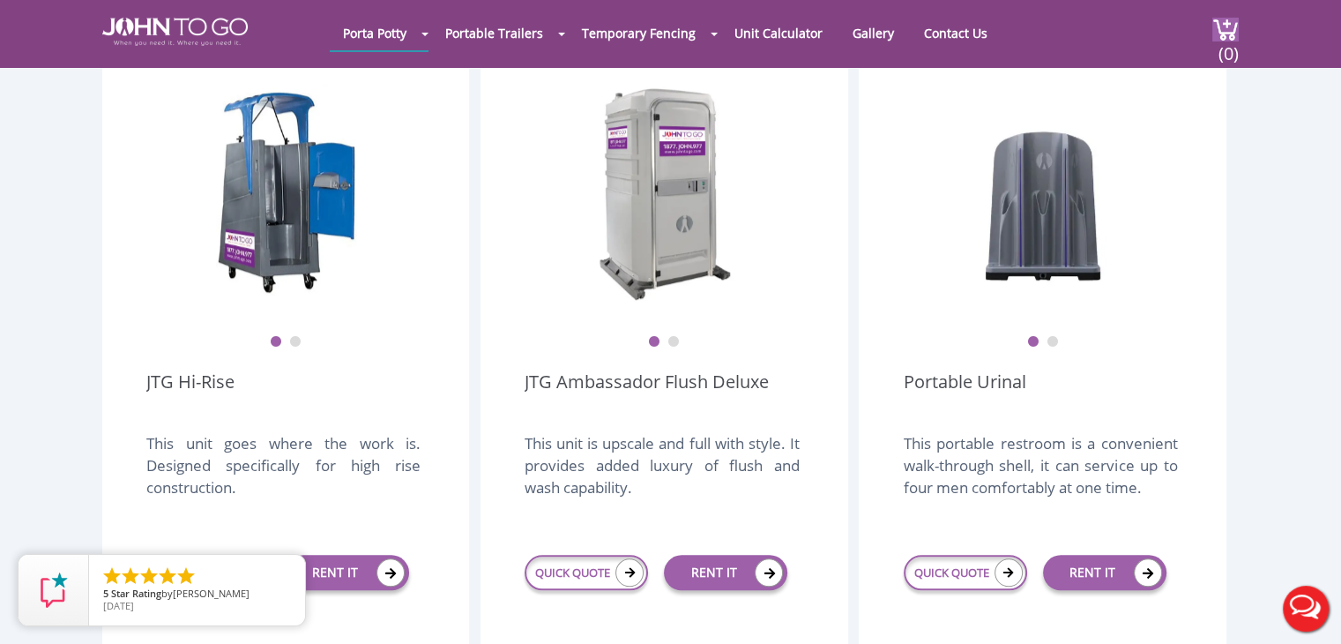
scroll to position [1318, 0]
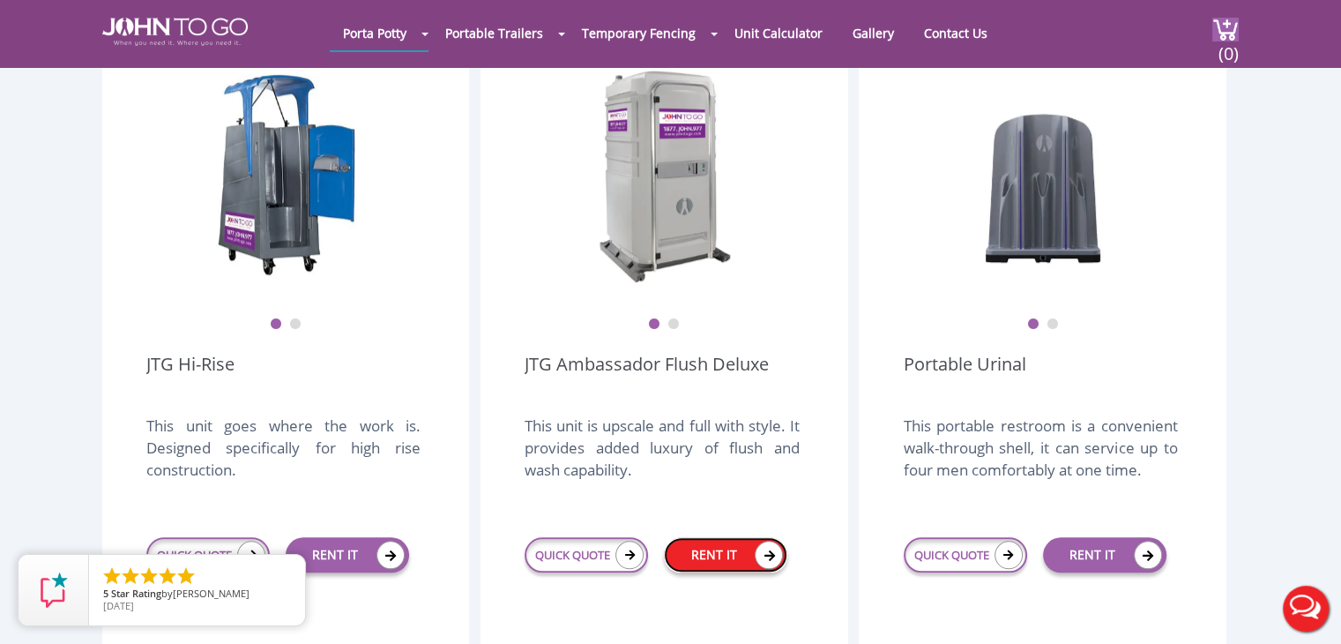
click at [707, 537] on link "RENT IT" at bounding box center [725, 554] width 123 height 35
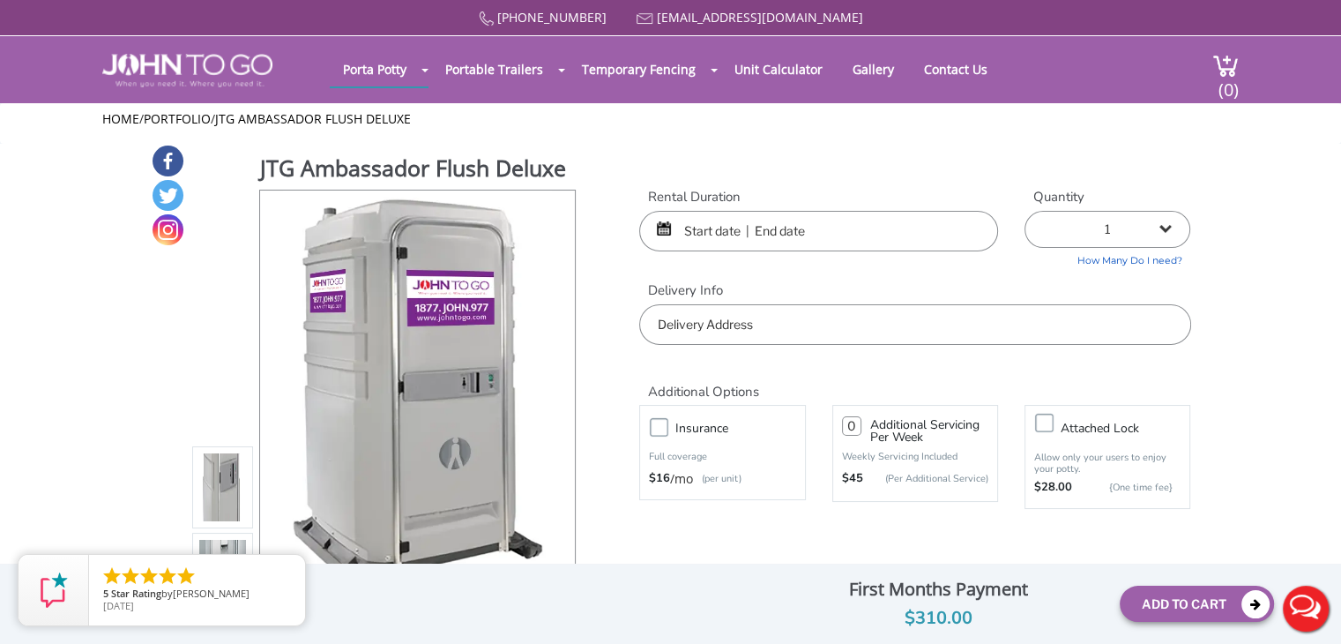
click at [727, 229] on input "text" at bounding box center [818, 231] width 359 height 41
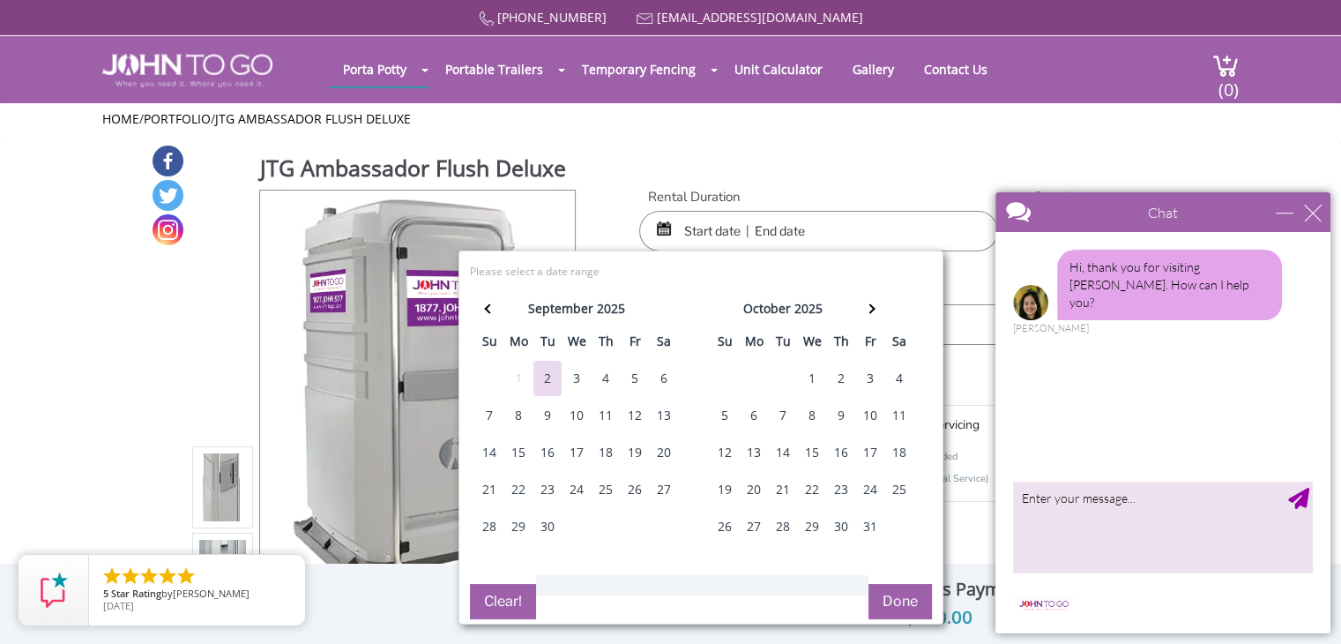
click at [635, 416] on div "12" at bounding box center [635, 415] width 28 height 35
click at [511, 452] on div "15" at bounding box center [518, 452] width 28 height 35
type input "09/12/2025 to 09/15/2025"
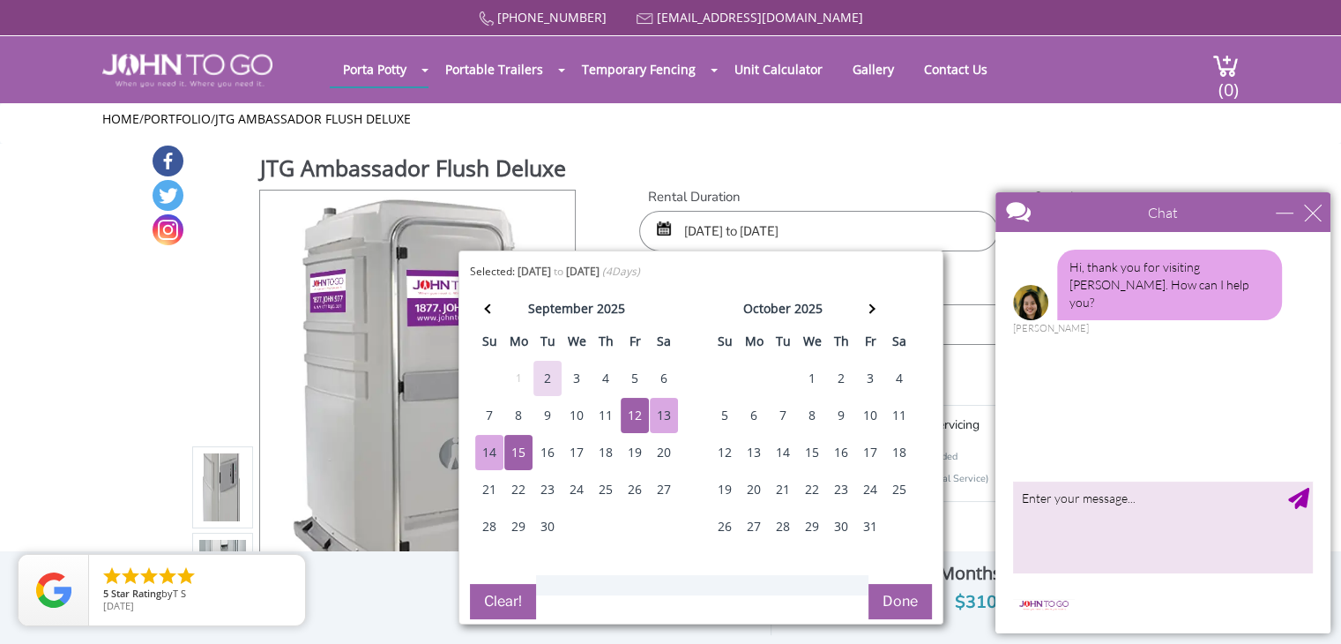
click at [897, 597] on button "Done" at bounding box center [900, 601] width 63 height 35
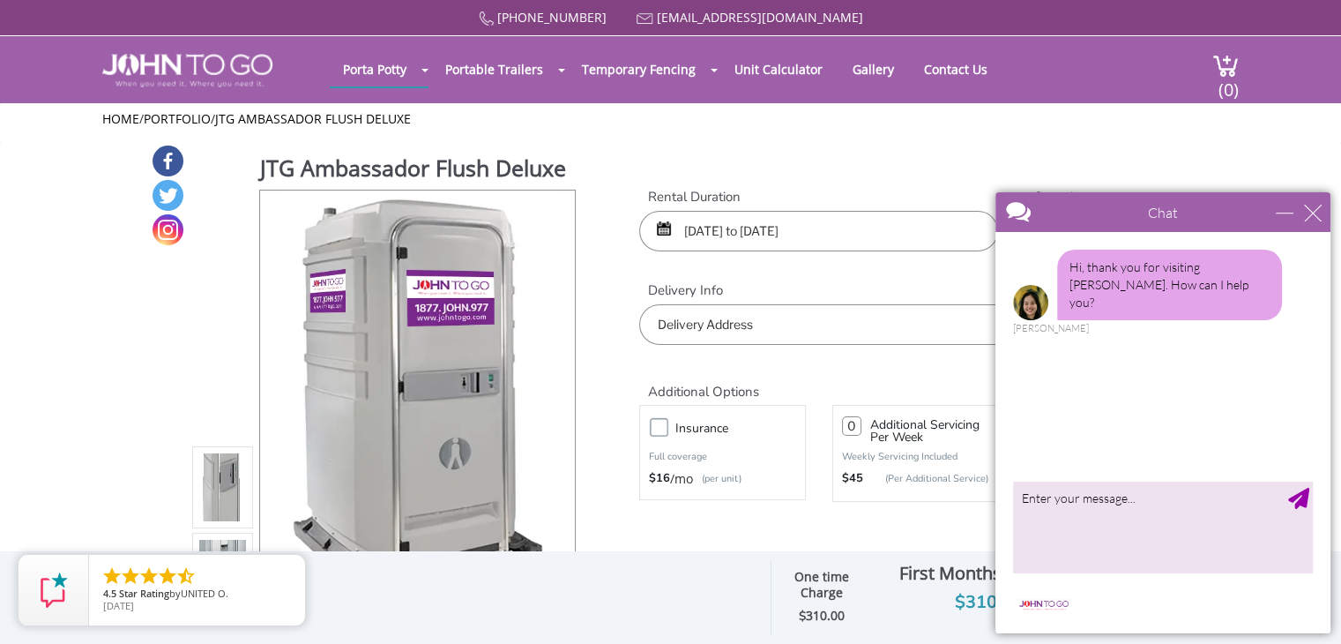
click at [739, 327] on input "text" at bounding box center [914, 324] width 551 height 41
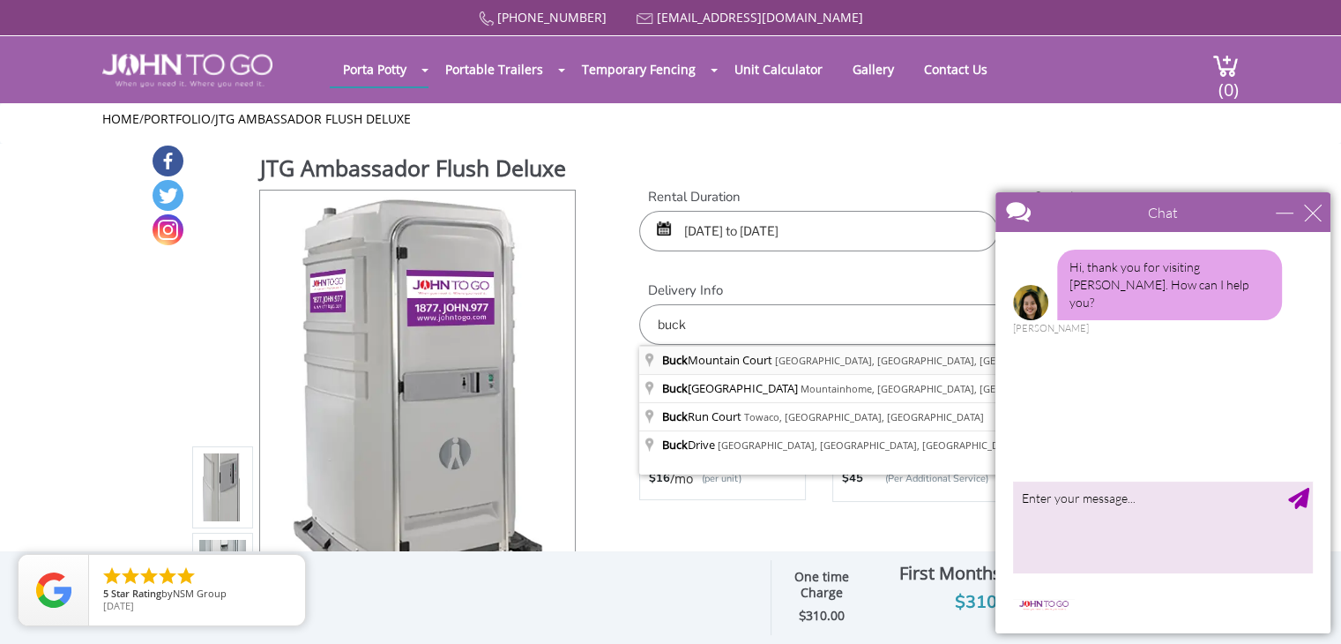
type input "[GEOGRAPHIC_DATA], [GEOGRAPHIC_DATA], [GEOGRAPHIC_DATA], [GEOGRAPHIC_DATA]"
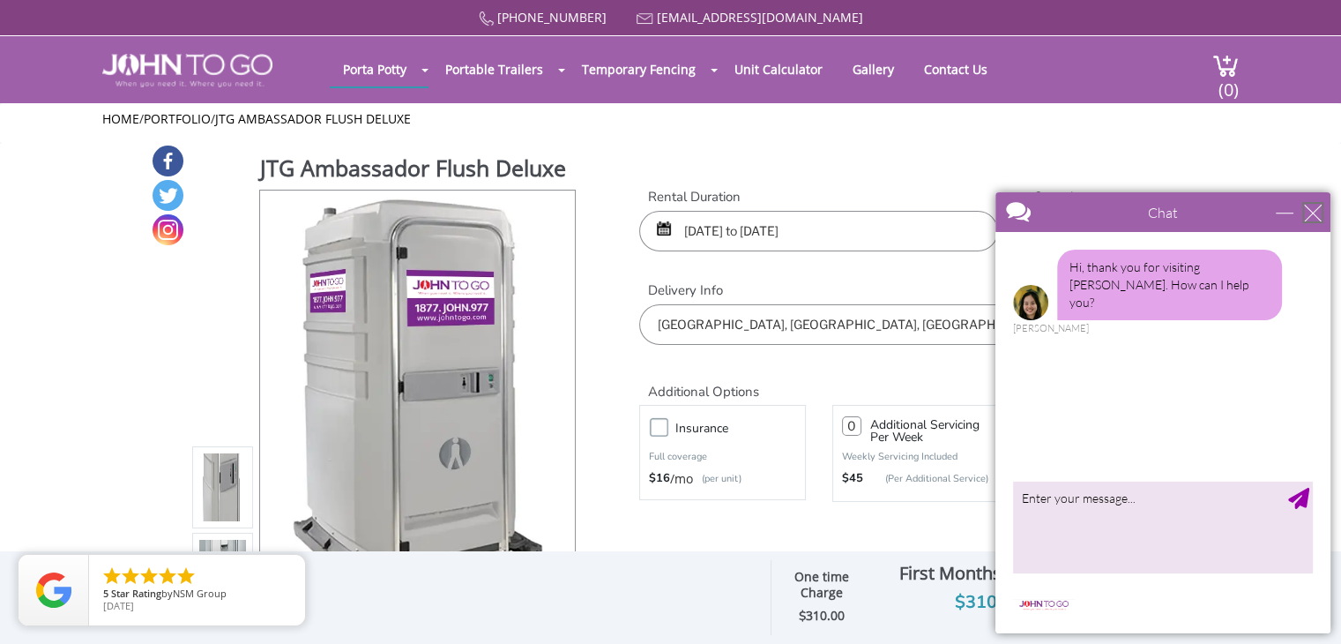
click at [1312, 211] on div "close" at bounding box center [1313, 213] width 18 height 18
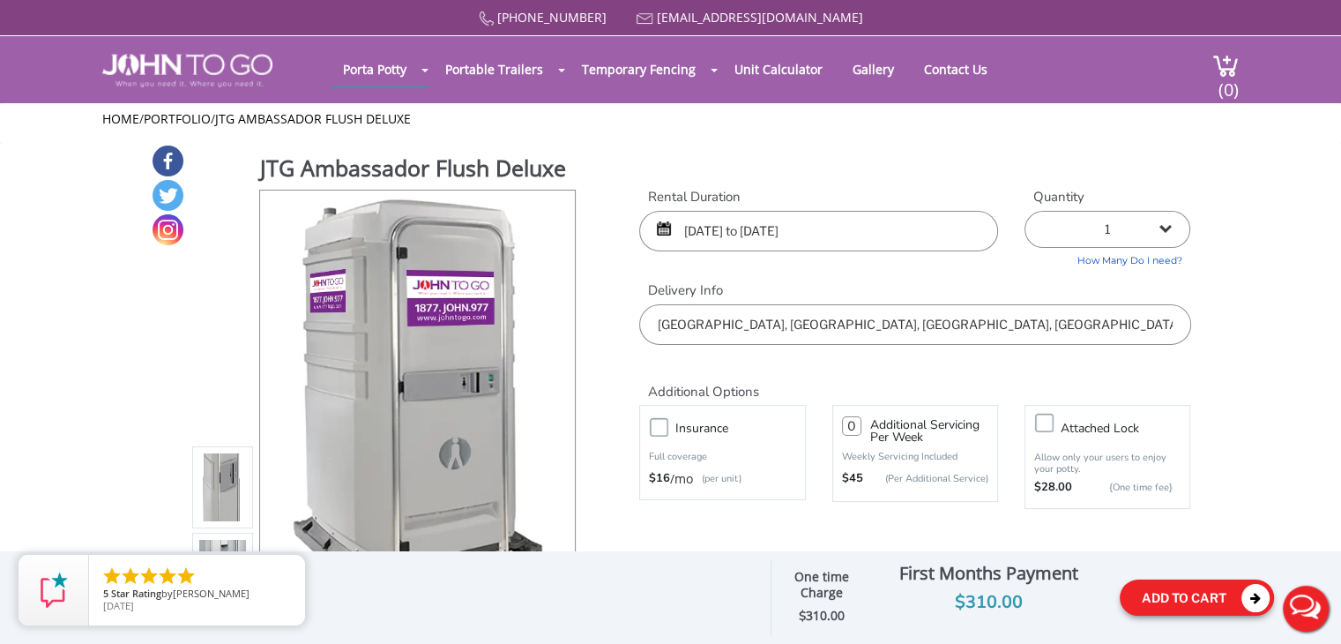
click at [1161, 591] on button "Add To Cart" at bounding box center [1197, 597] width 154 height 36
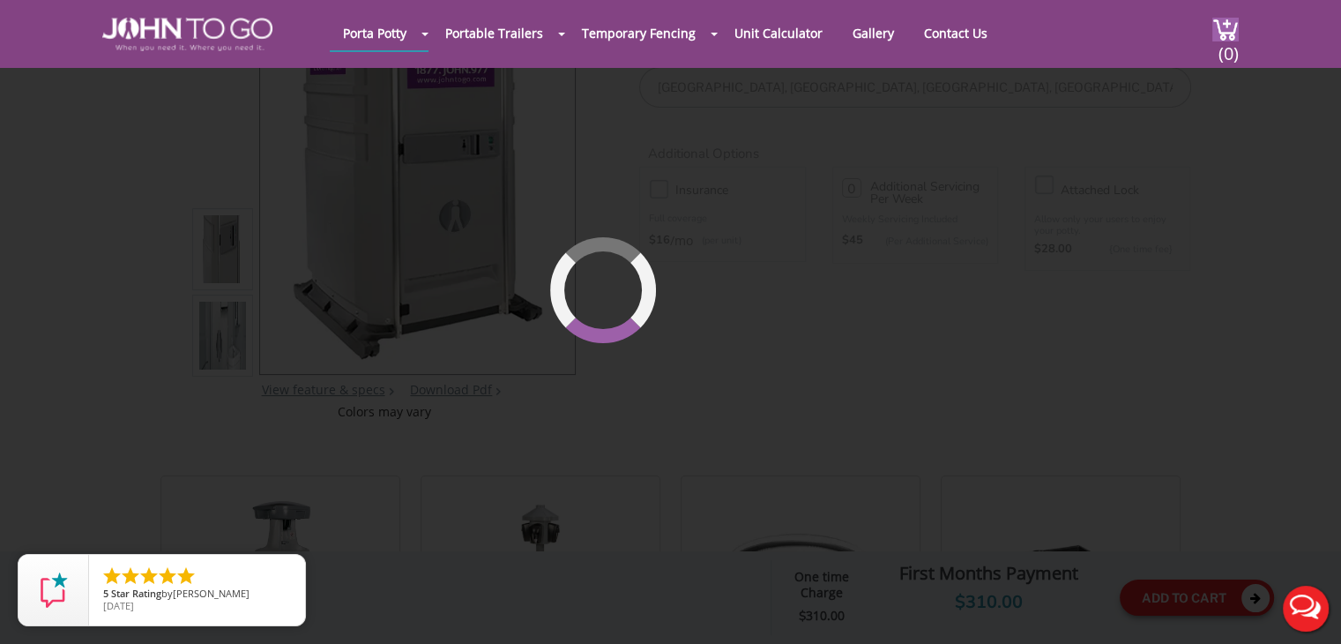
scroll to position [187, 0]
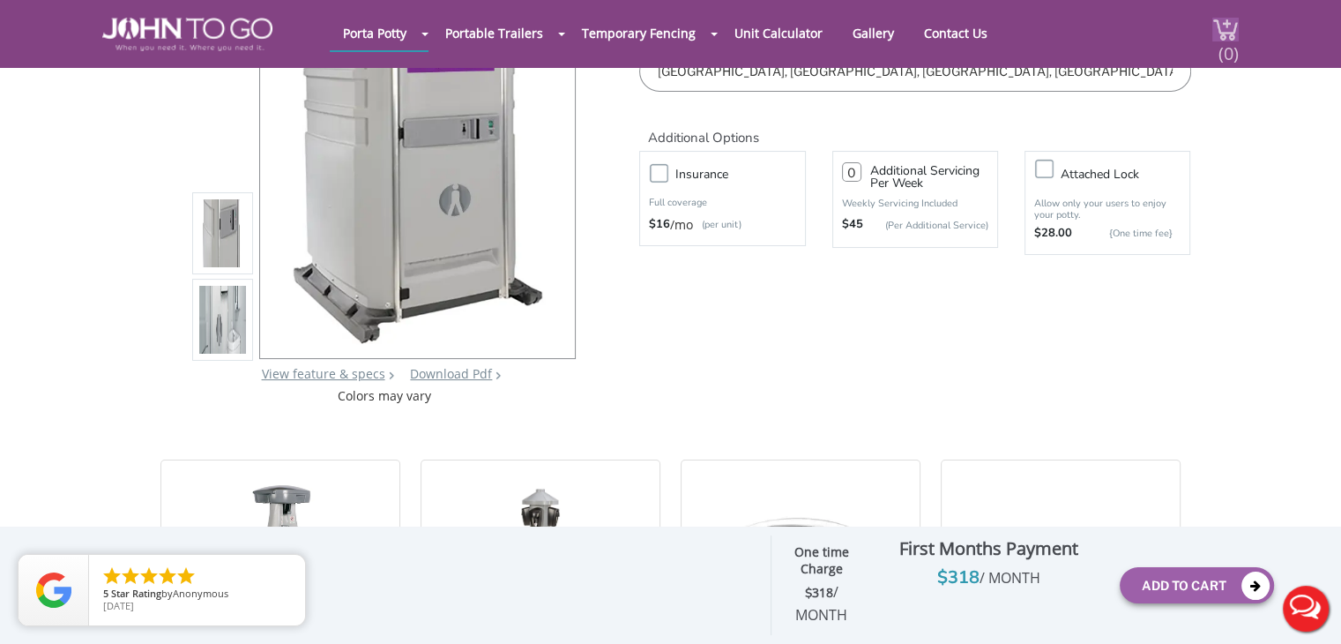
click at [1230, 35] on span "(0)" at bounding box center [1228, 46] width 21 height 38
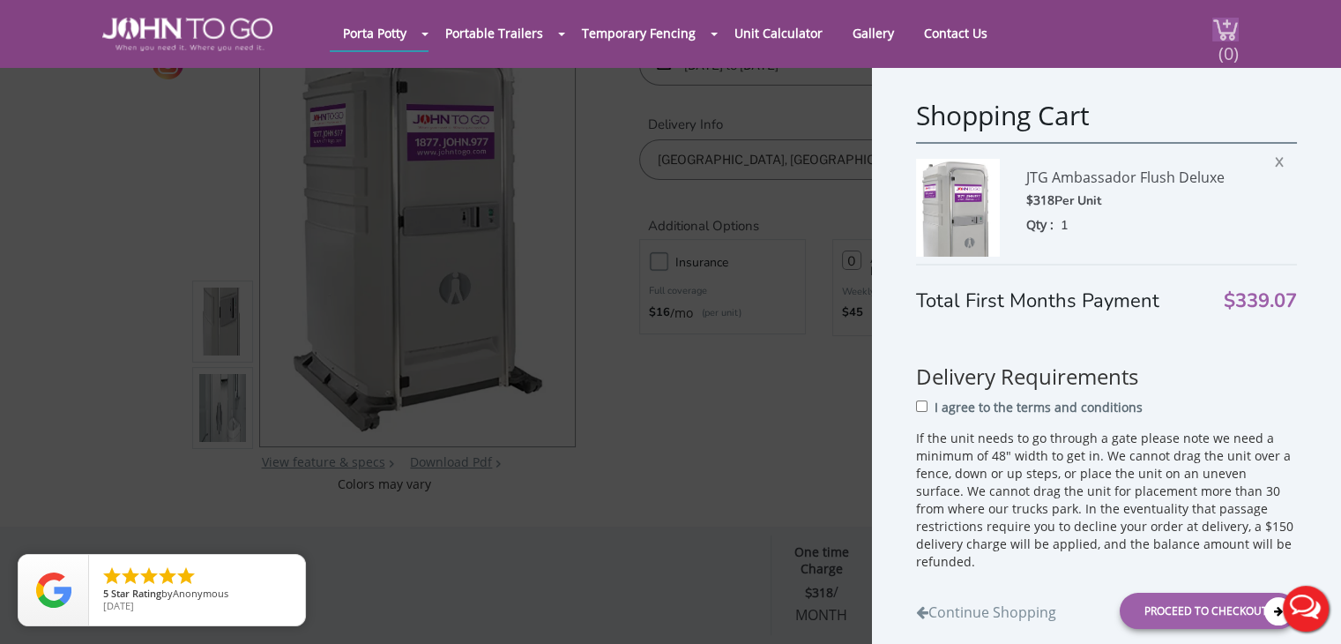
scroll to position [99, 0]
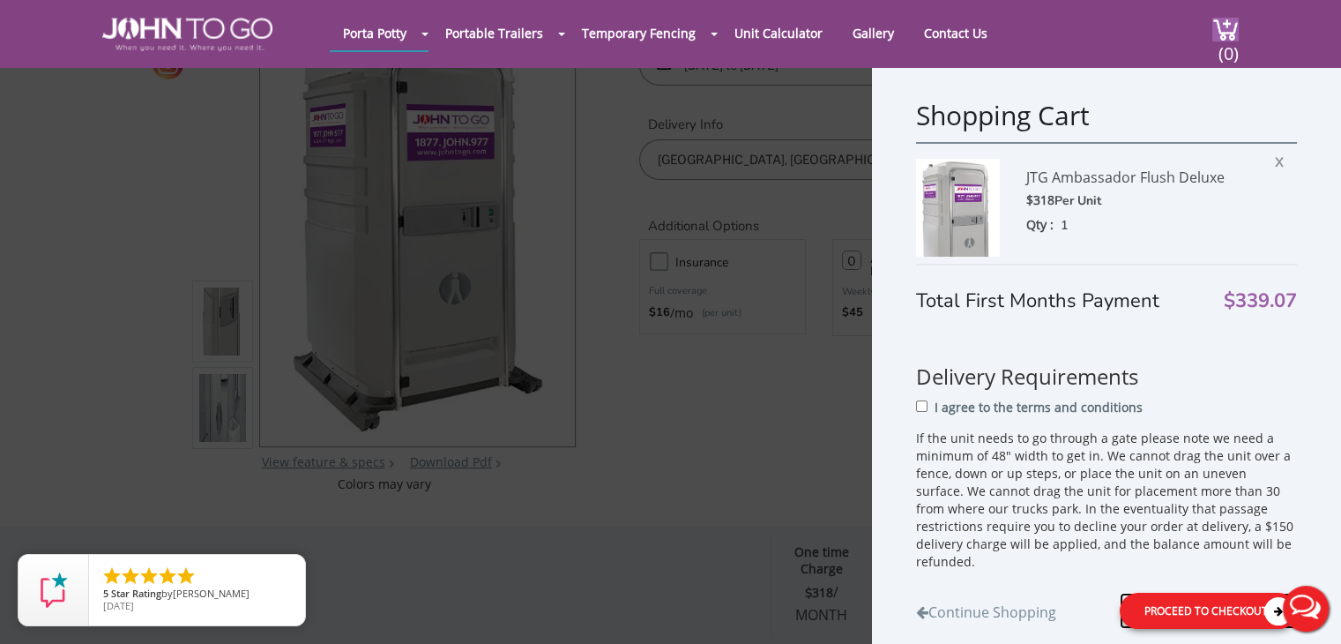
click at [1175, 601] on div "Proceed to Checkout" at bounding box center [1208, 611] width 177 height 36
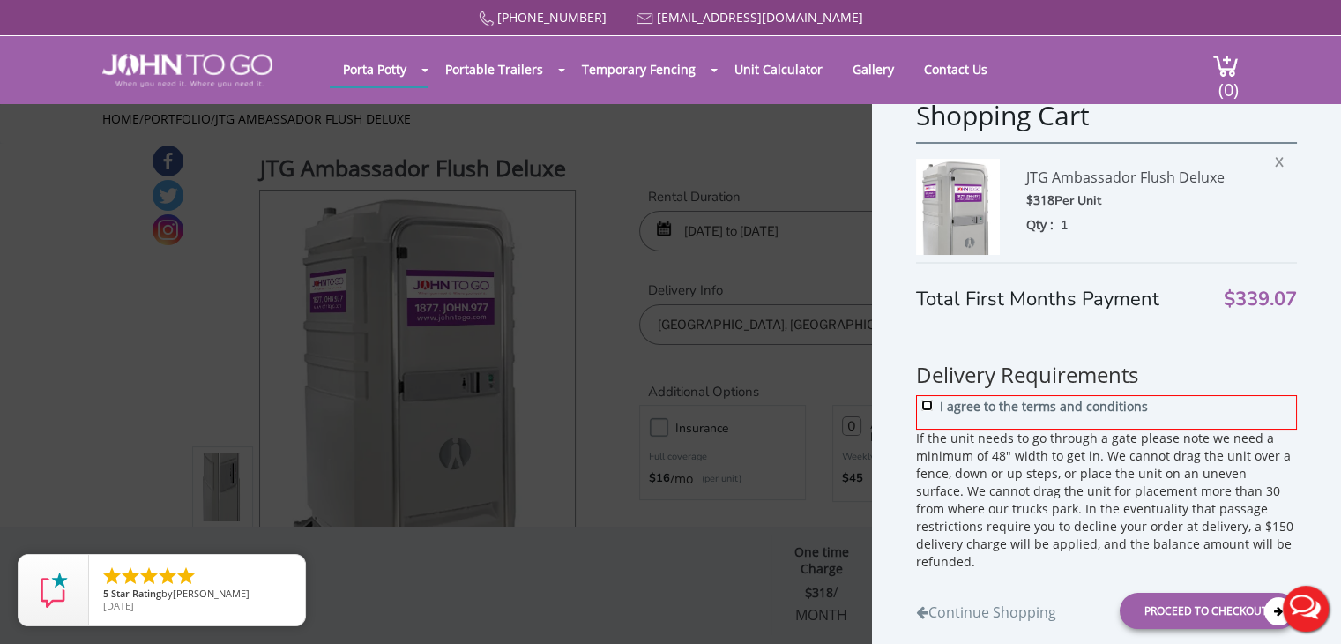
click at [922, 403] on input "I agree to the terms and conditions" at bounding box center [926, 404] width 11 height 11
checkbox input "true"
click at [1189, 604] on div "Proceed to Checkout" at bounding box center [1208, 611] width 177 height 36
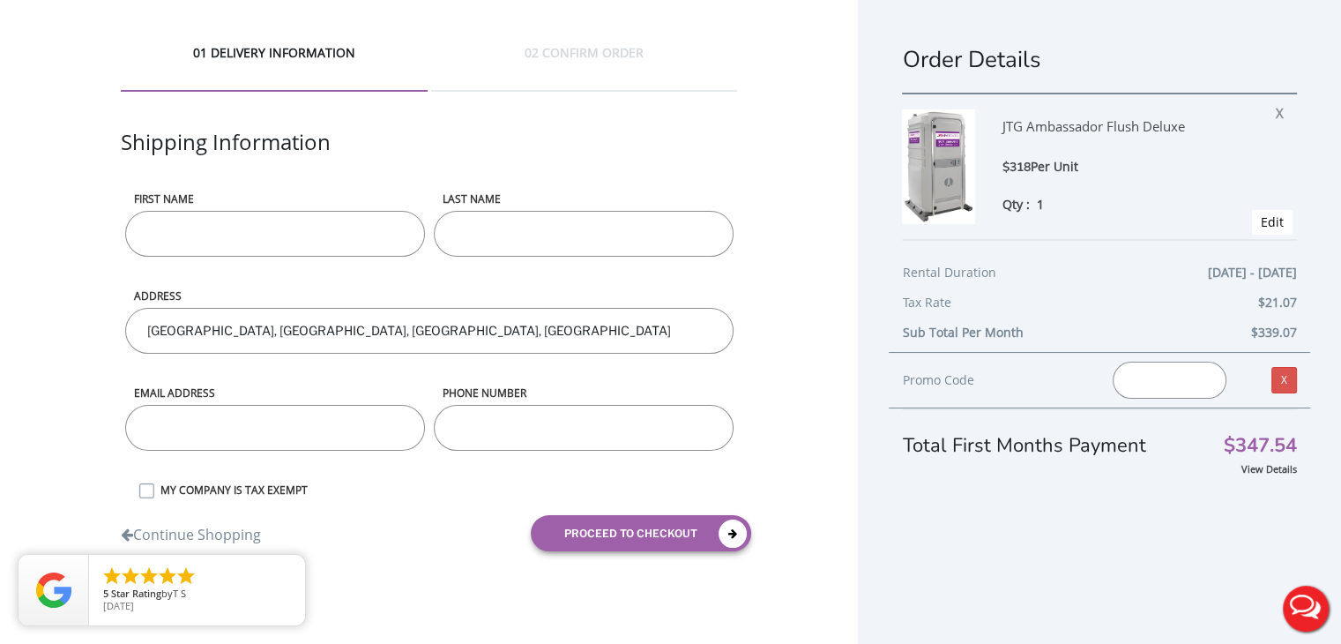
click at [180, 227] on input "First name" at bounding box center [275, 234] width 300 height 46
type input "MARC"
type input "[PERSON_NAME]"
type input "[EMAIL_ADDRESS][DOMAIN_NAME]"
type input "2013213470"
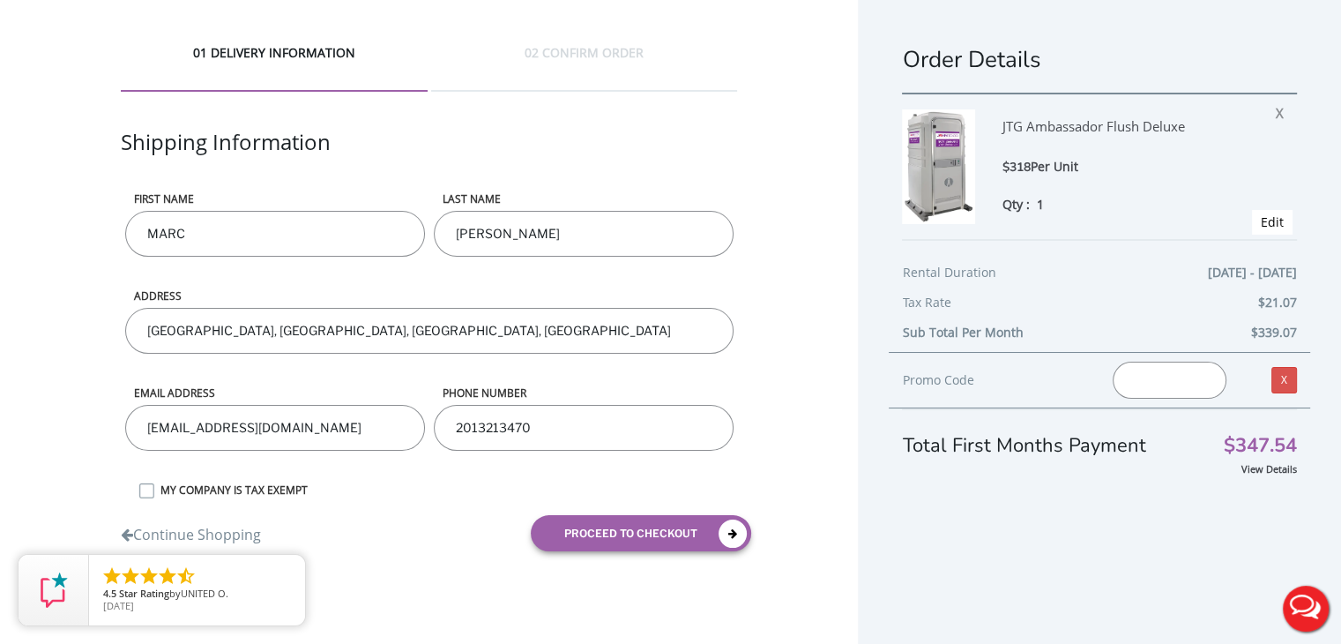
scroll to position [32, 0]
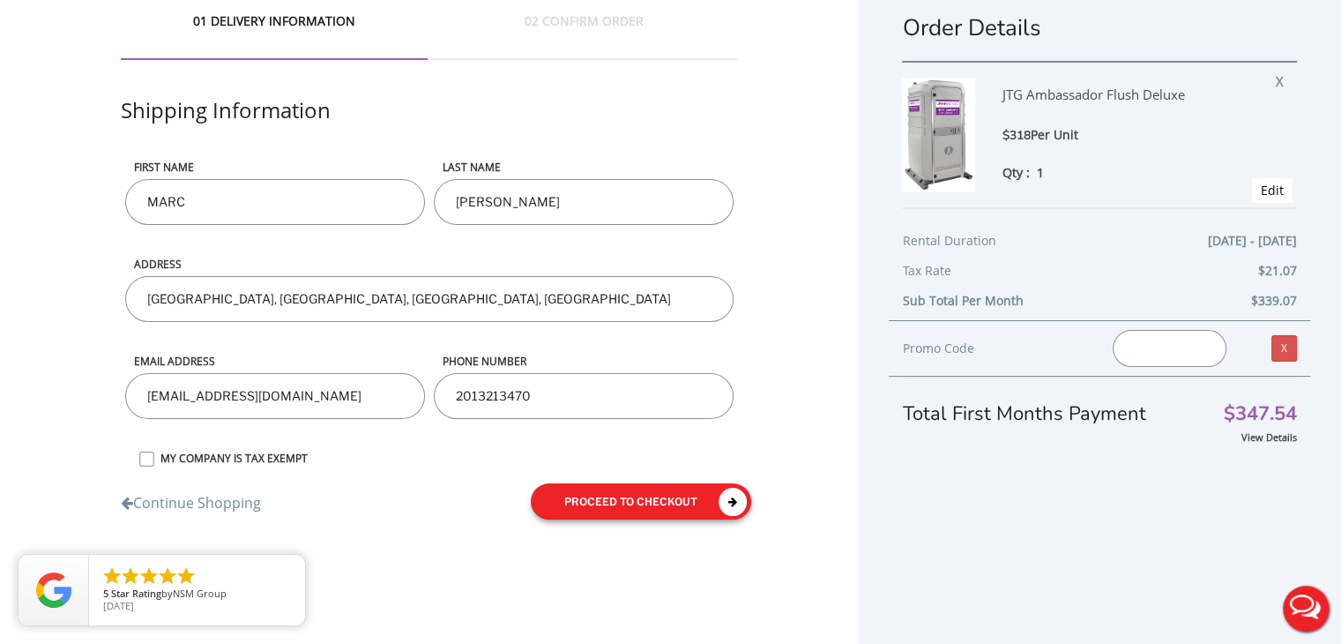
click at [639, 502] on button "proceed to checkout" at bounding box center [641, 501] width 220 height 36
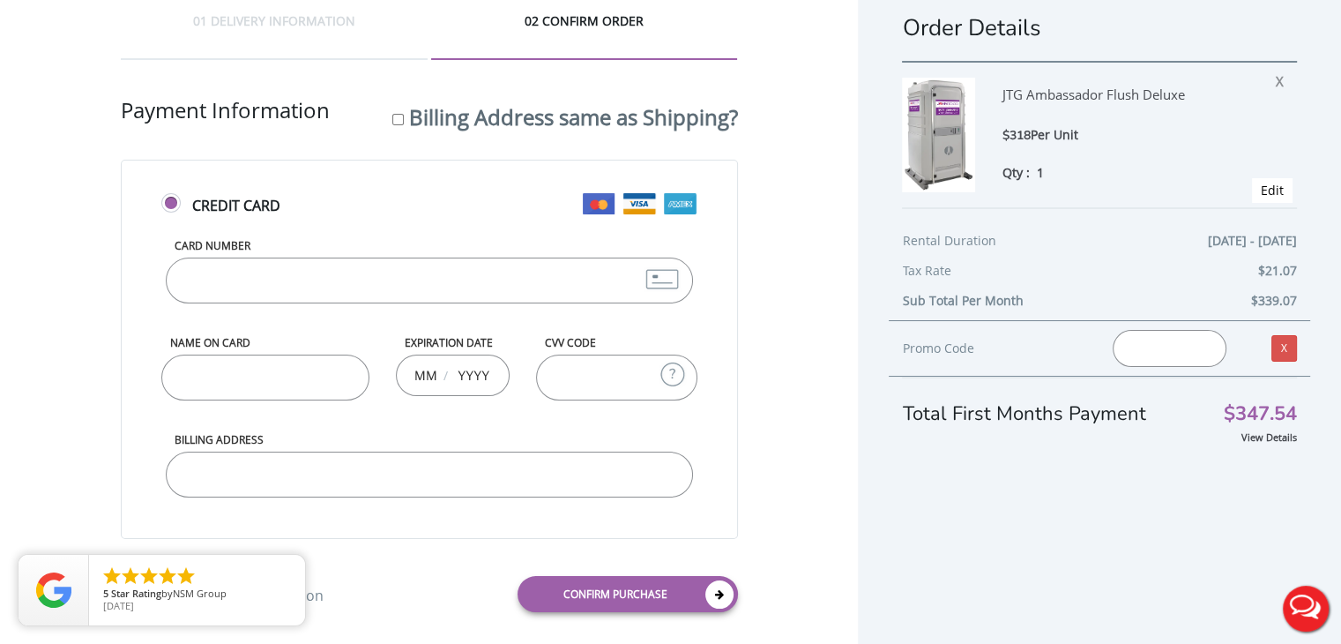
click at [240, 285] on input "Card Number" at bounding box center [429, 280] width 527 height 46
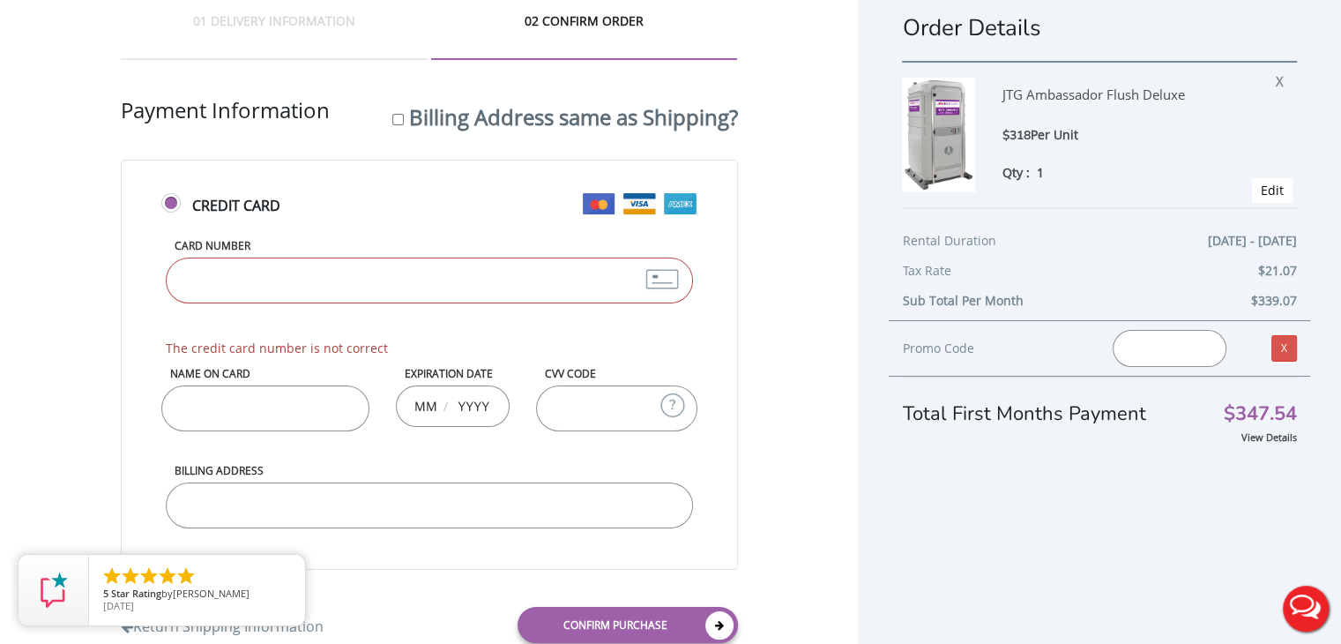
type input "4482330180132185"
type input "MARC DEYOUNG"
type input "01"
type input "2028"
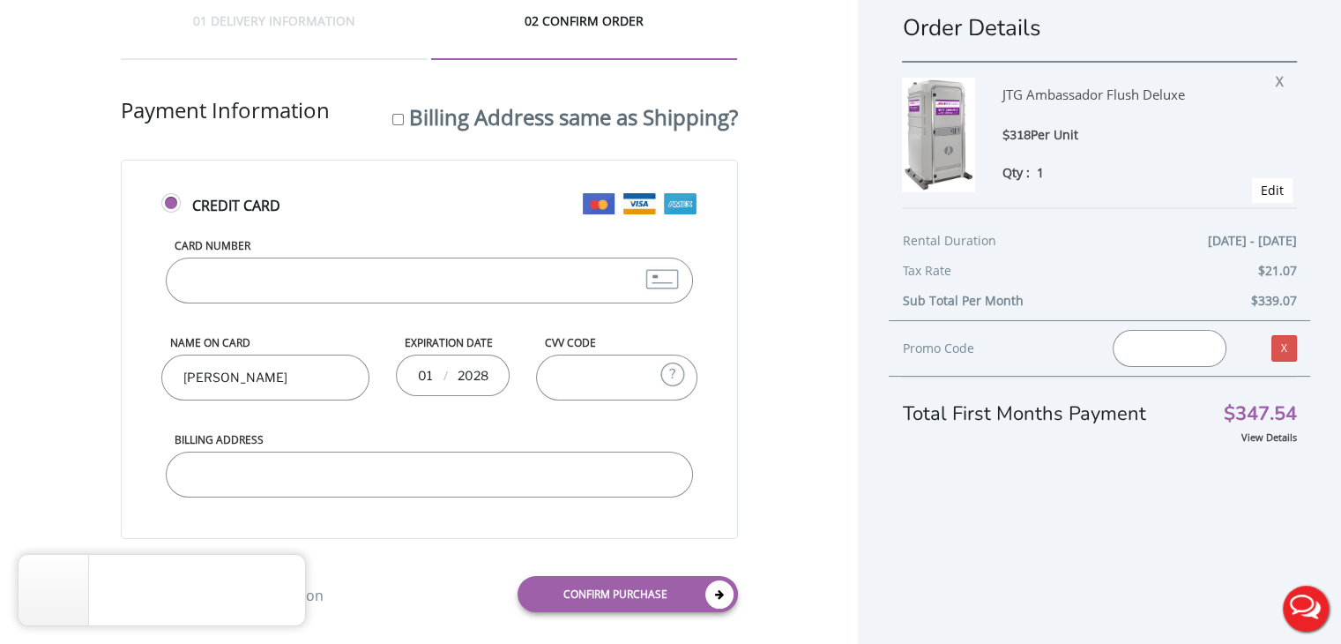
click at [614, 375] on input "CVV Code" at bounding box center [616, 377] width 161 height 46
type input "161"
click at [257, 480] on input "Billing Address" at bounding box center [429, 474] width 527 height 46
type input "99 MOUNTAIN CIRCLE"
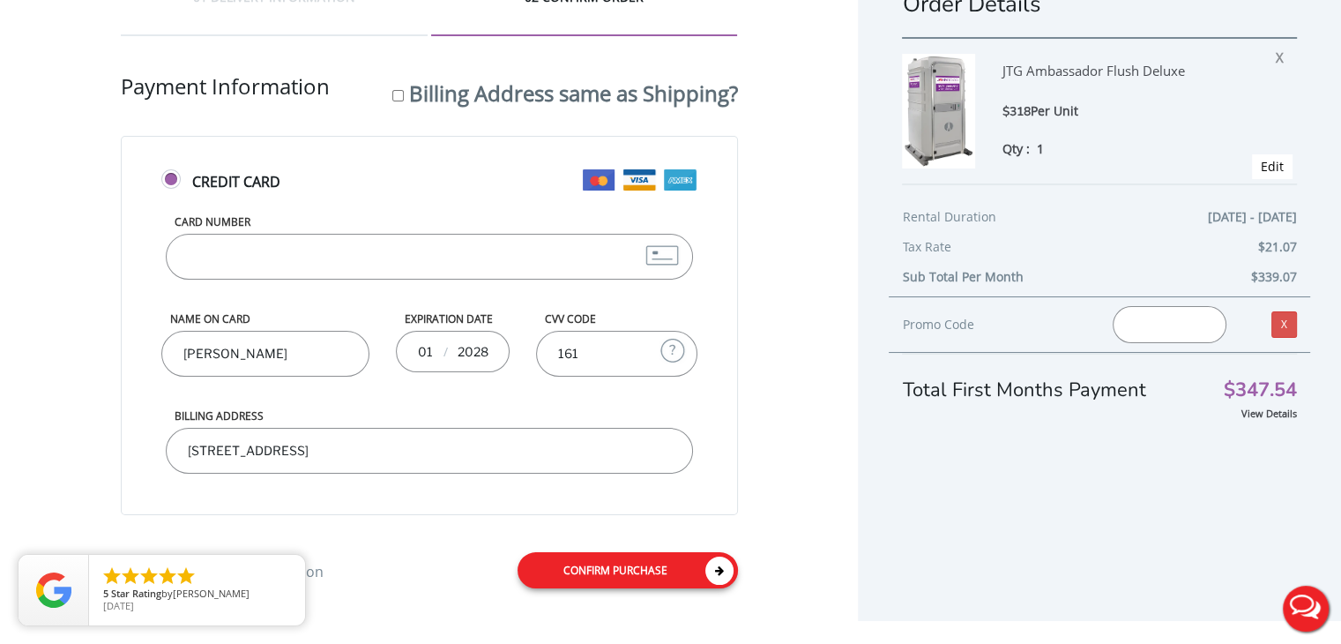
click at [614, 563] on link "Confirm purchase" at bounding box center [628, 570] width 220 height 36
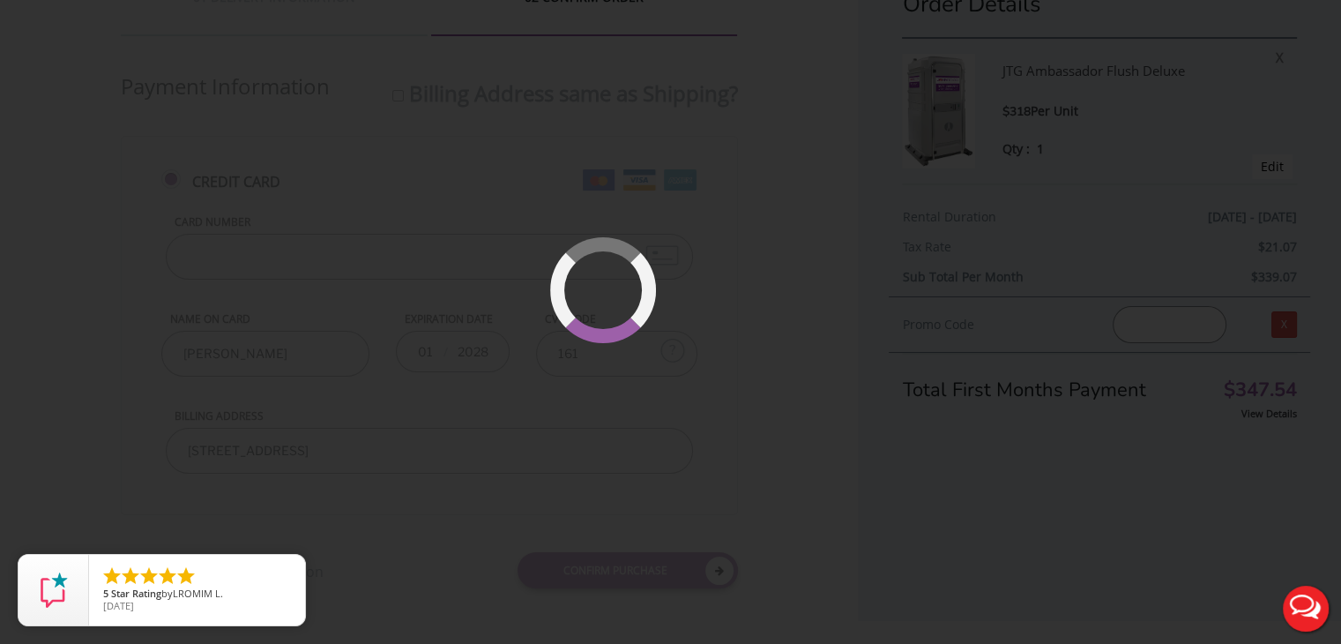
click at [875, 459] on div at bounding box center [670, 322] width 1341 height 644
click at [679, 363] on div at bounding box center [656, 342] width 111 height 111
click at [274, 194] on div at bounding box center [670, 322] width 1341 height 644
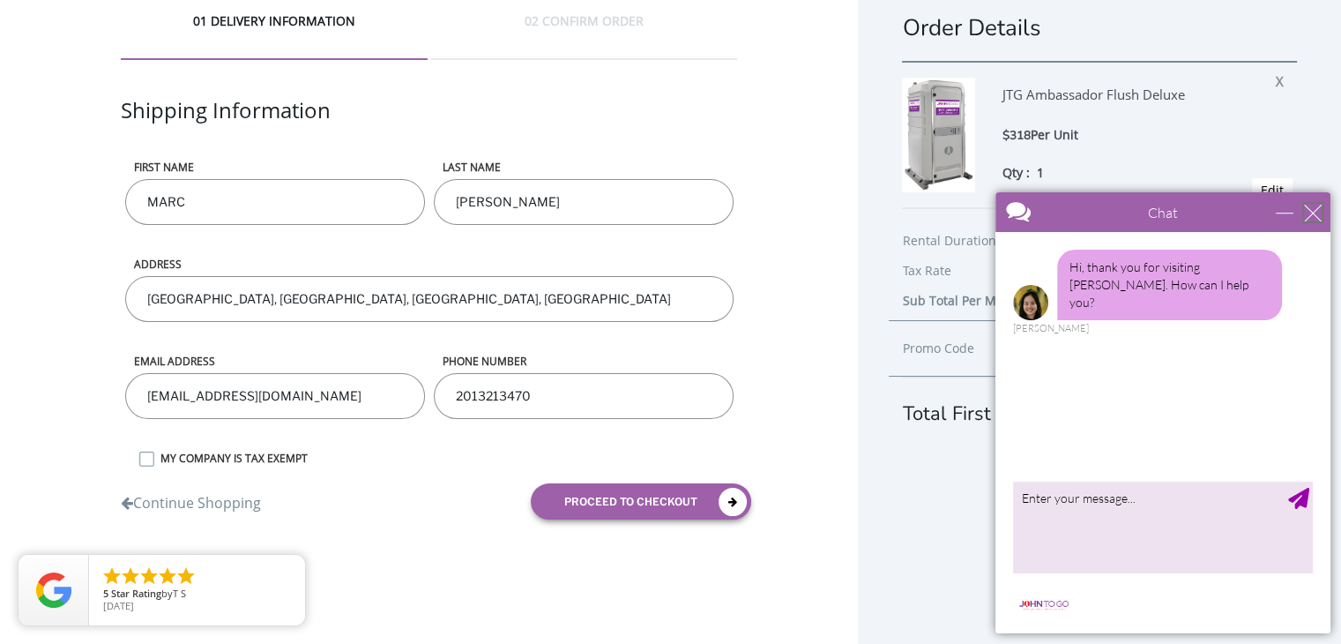
click at [1311, 211] on div "close" at bounding box center [1313, 213] width 18 height 18
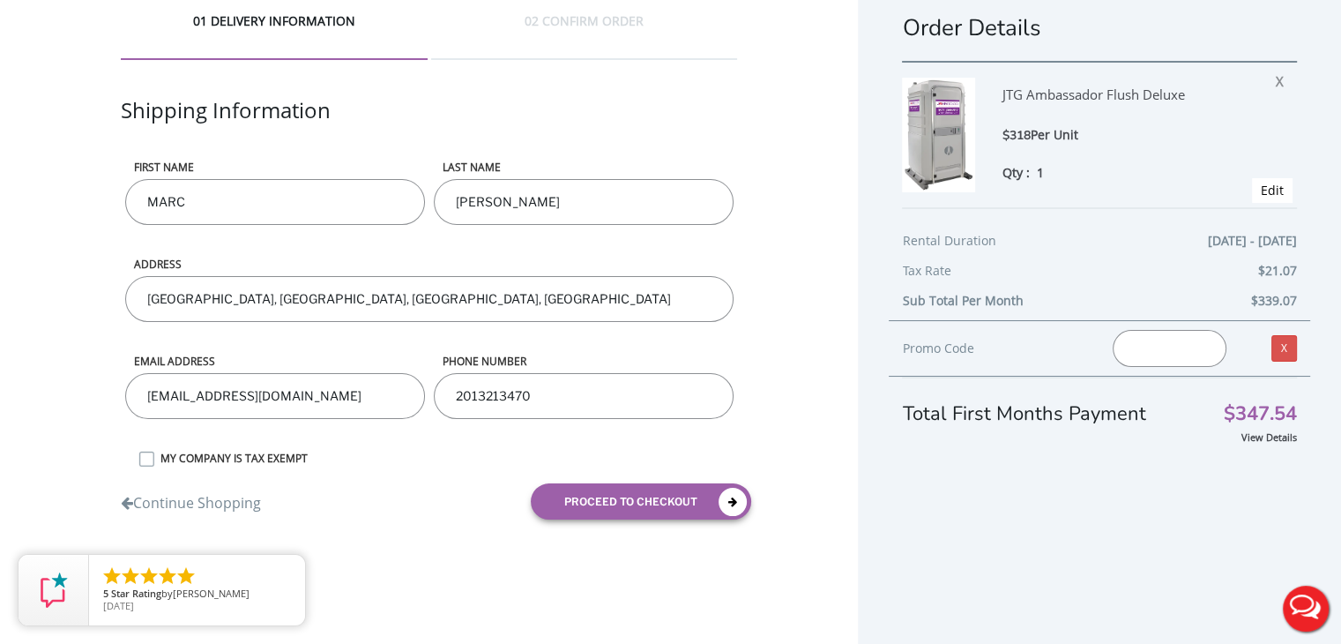
click at [777, 438] on div "01 DELIVERY INFORMATION 02 CONFIRM ORDER Shipping Information First name [PERSO…" at bounding box center [429, 272] width 858 height 608
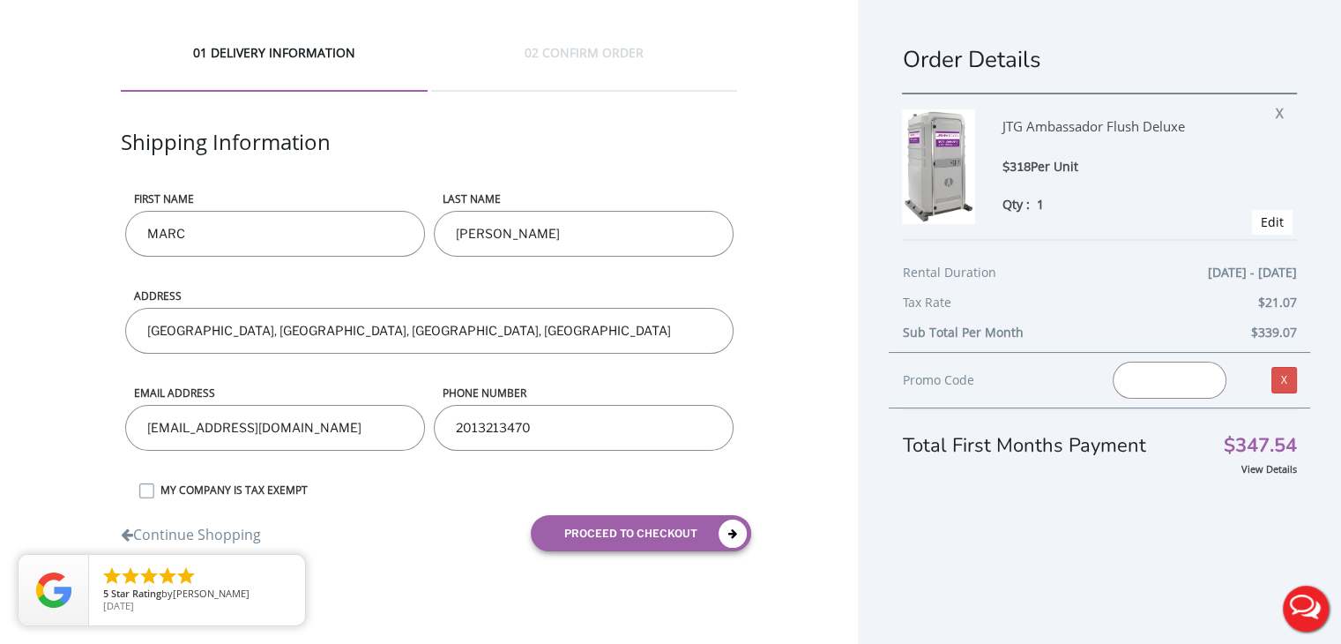
scroll to position [32, 0]
